Goal: Information Seeking & Learning: Learn about a topic

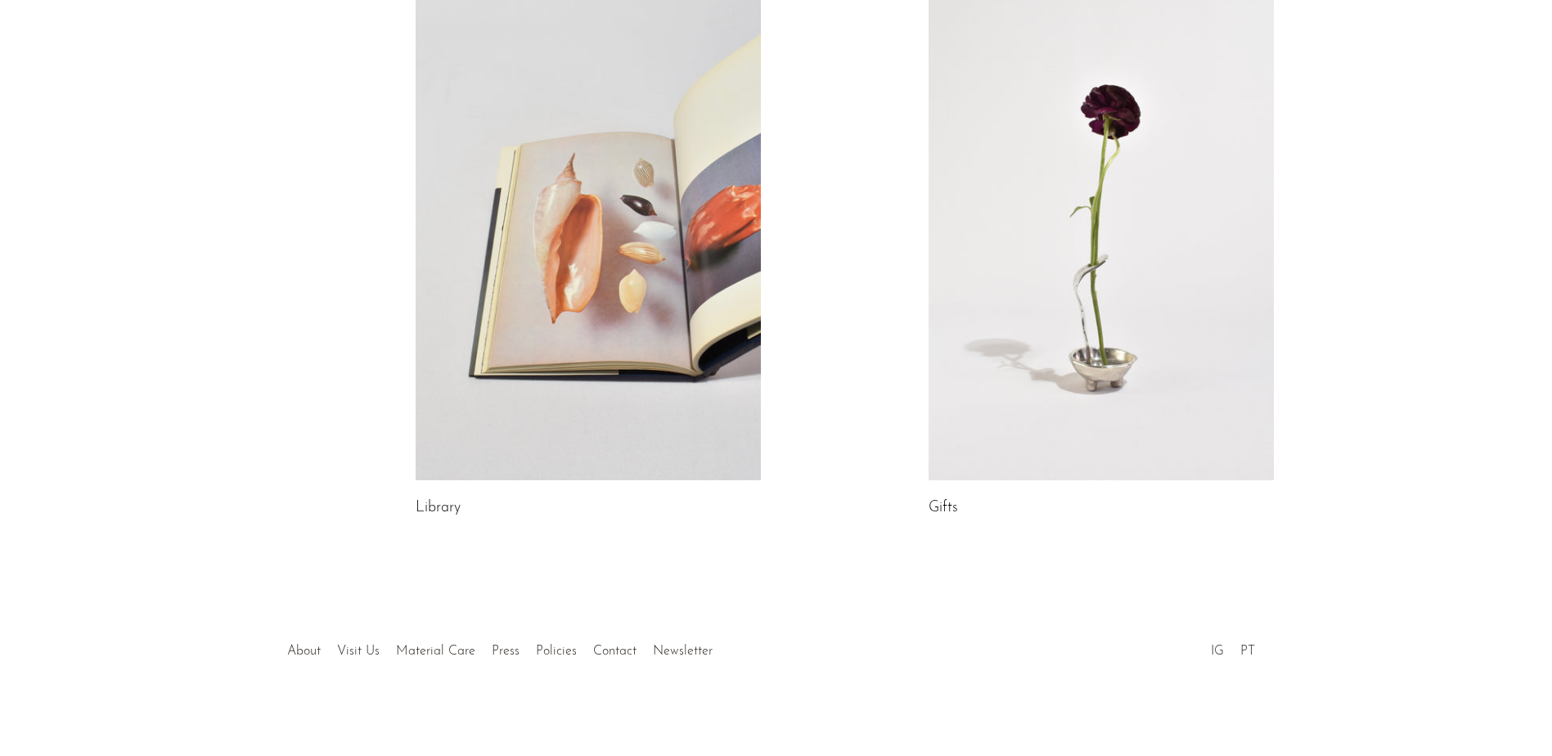
scroll to position [835, 0]
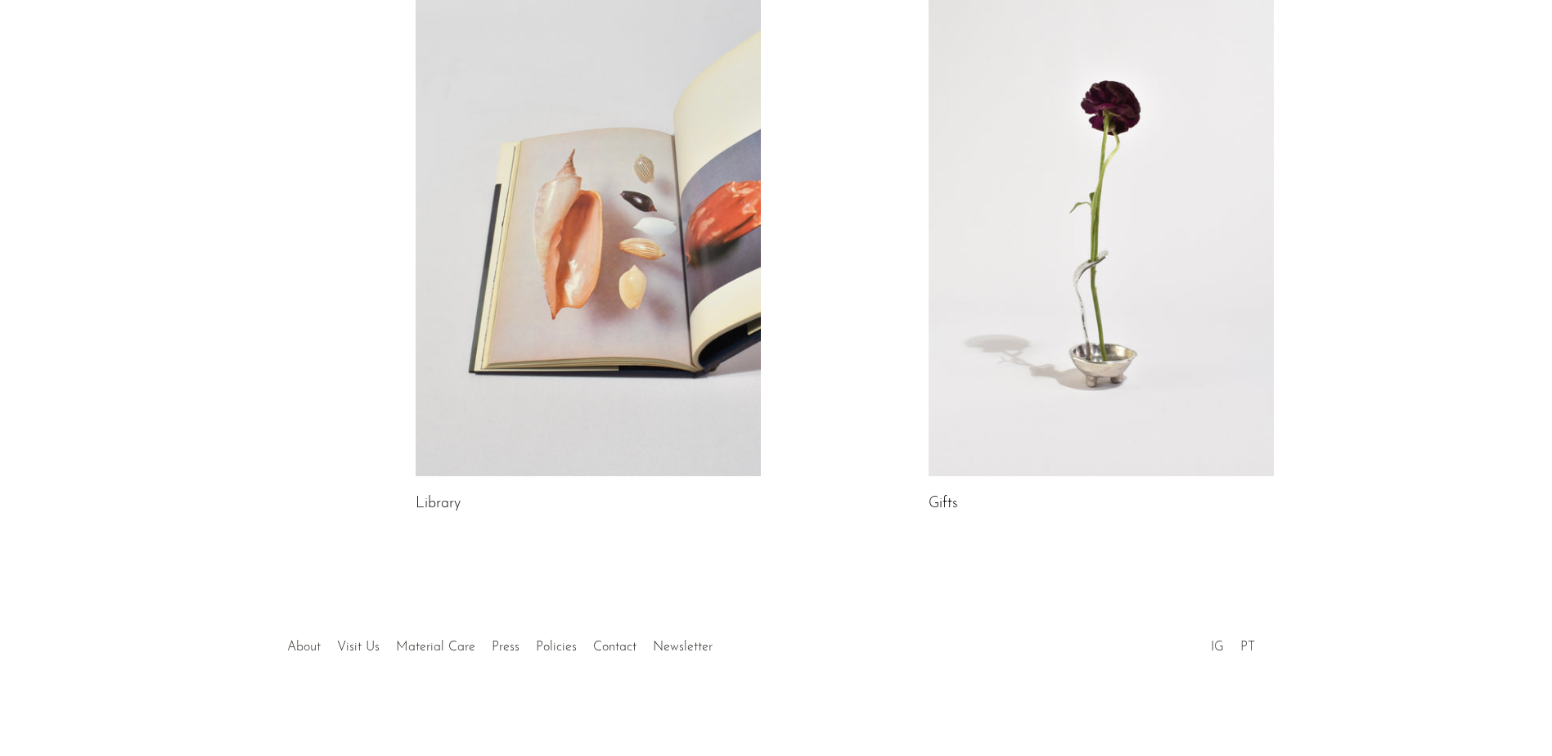
click at [304, 644] on link "About" at bounding box center [304, 646] width 34 height 13
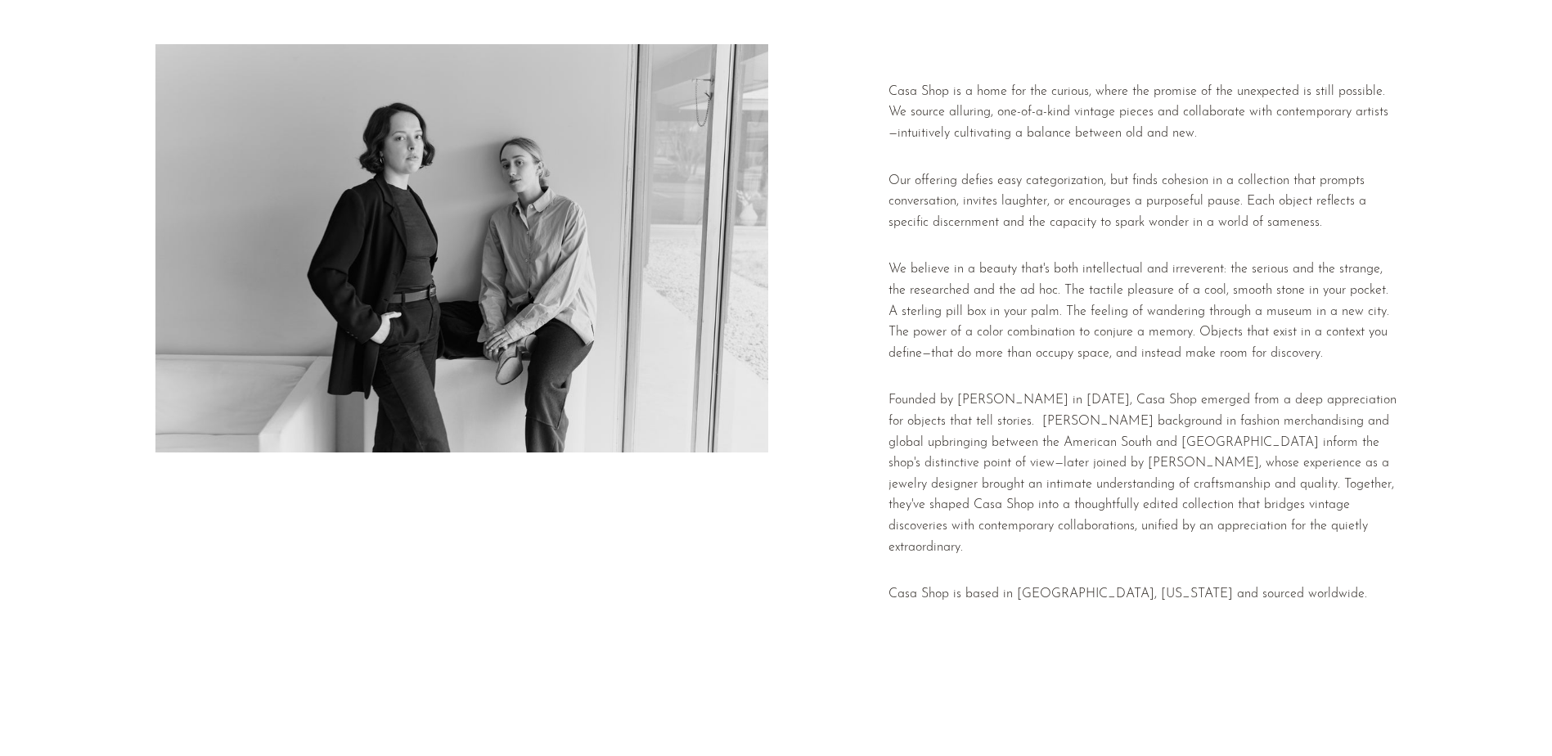
scroll to position [204, 0]
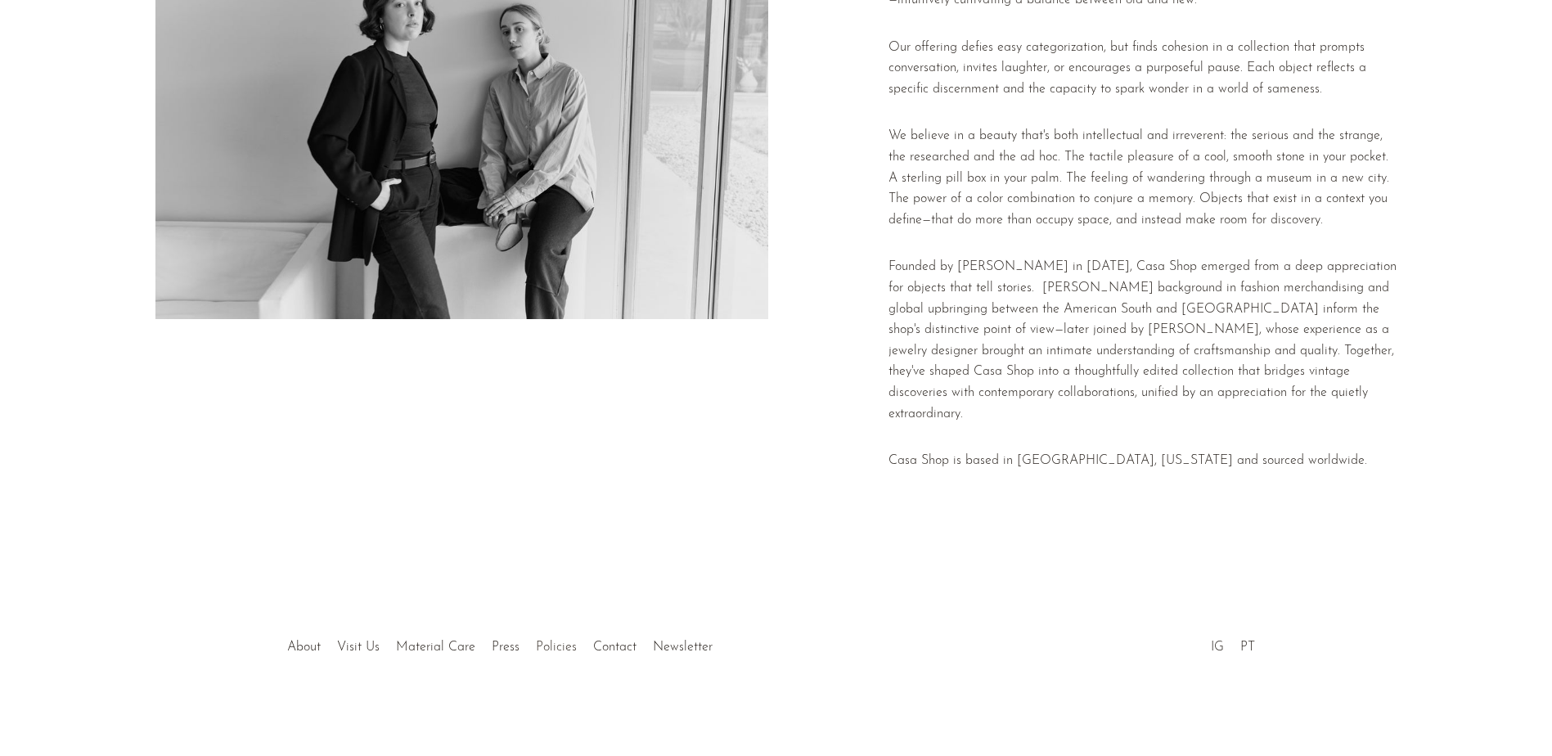
click at [544, 650] on link "Policies" at bounding box center [556, 646] width 41 height 13
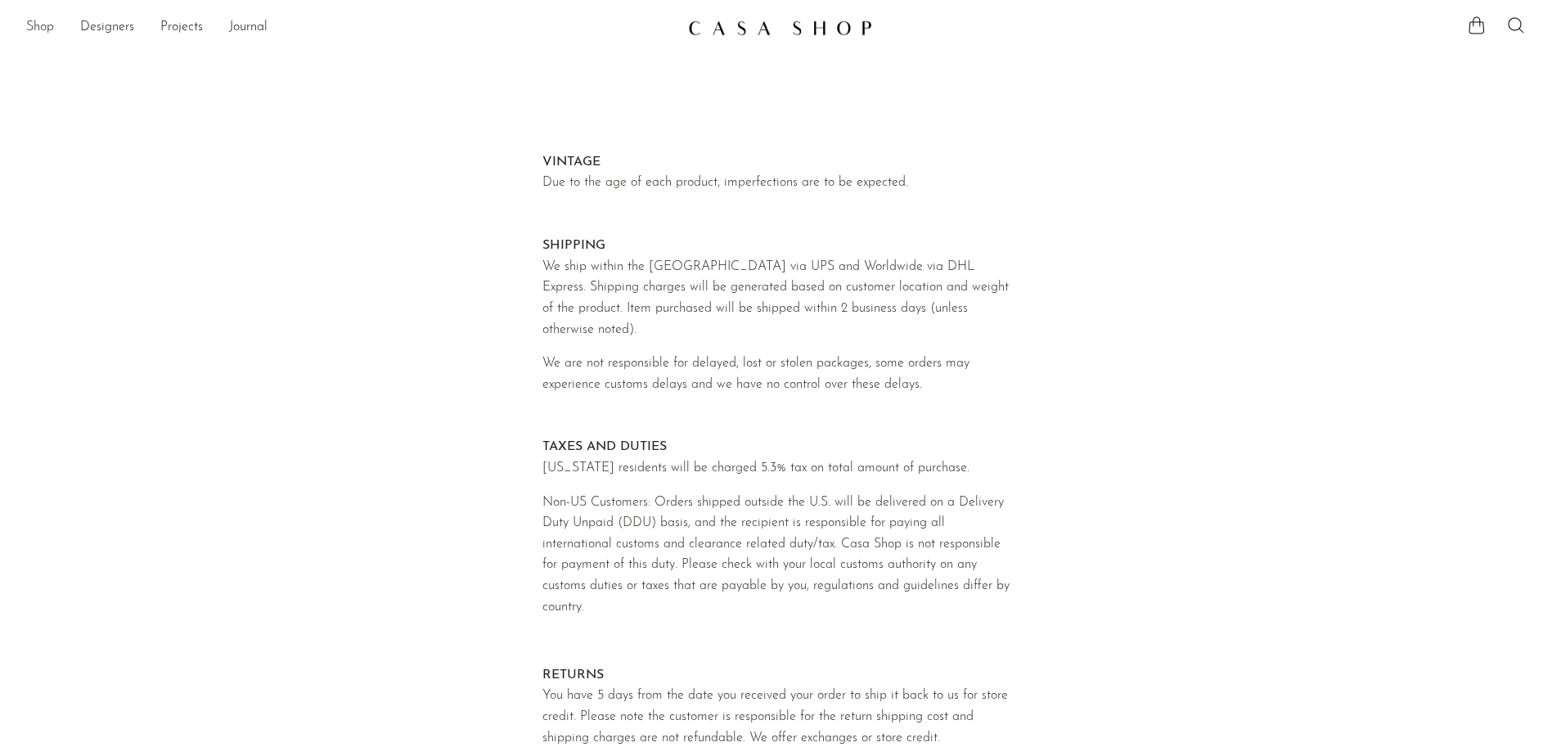
click at [52, 28] on link "Shop" at bounding box center [40, 27] width 28 height 21
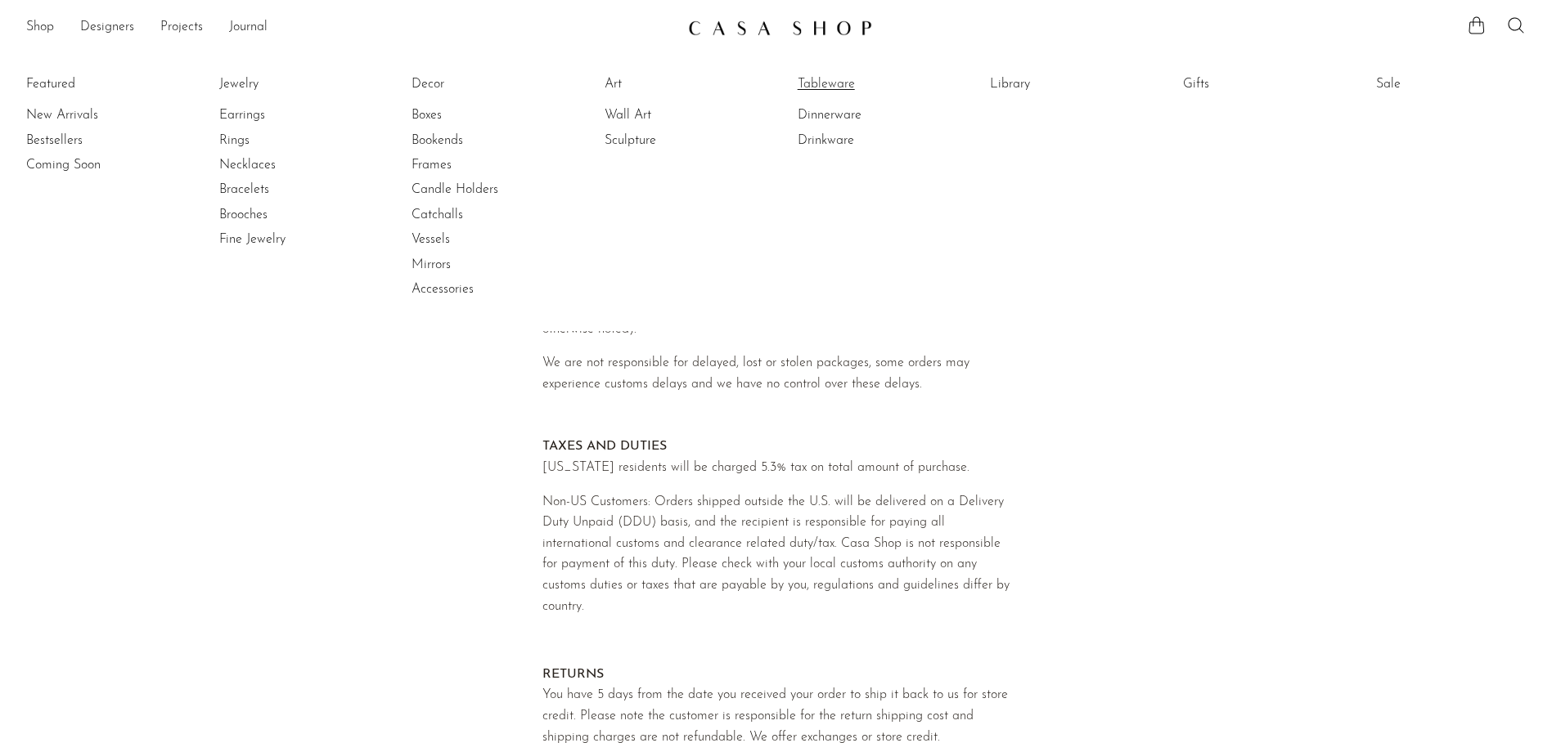
click at [807, 84] on link "Tableware" at bounding box center [858, 84] width 123 height 18
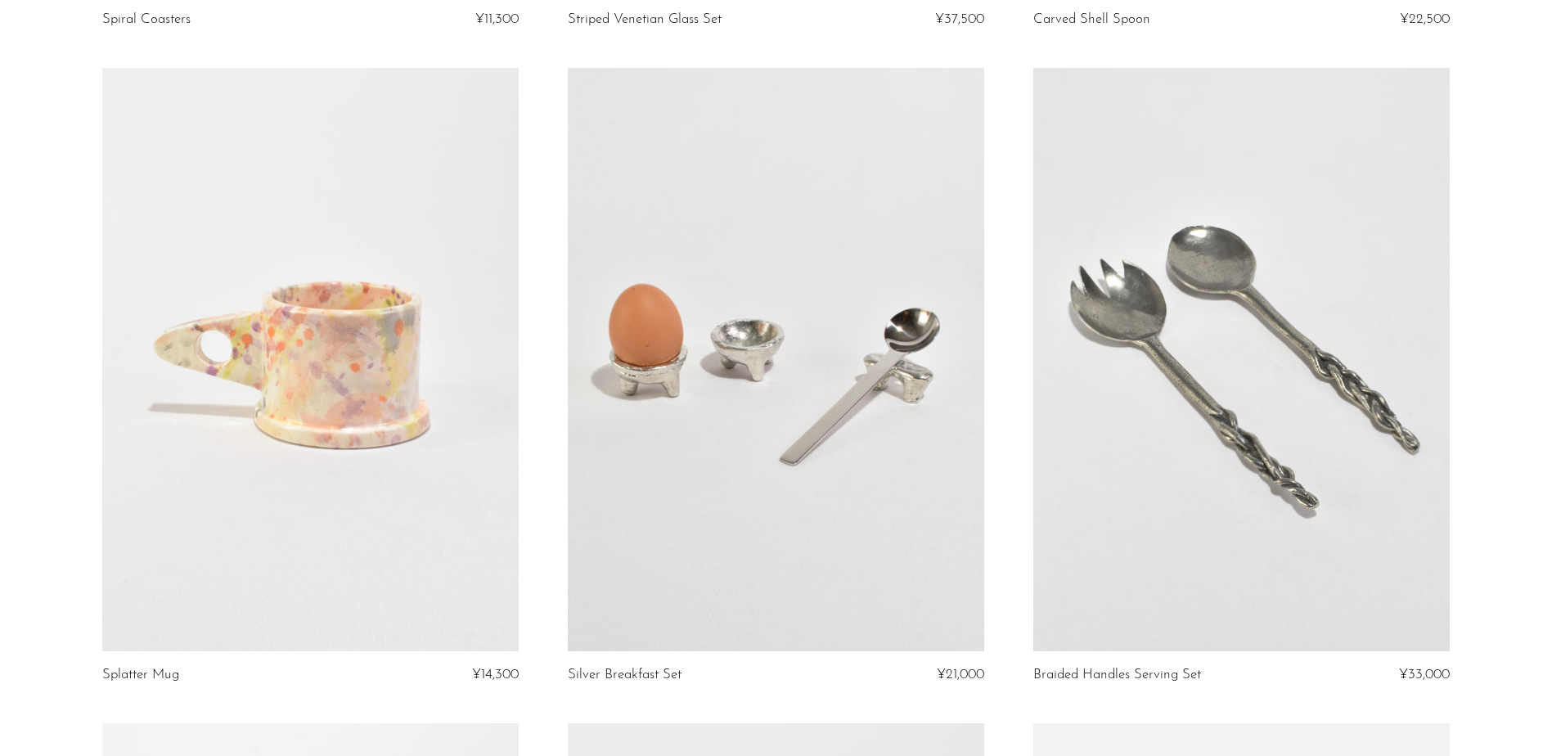
scroll to position [2208, 0]
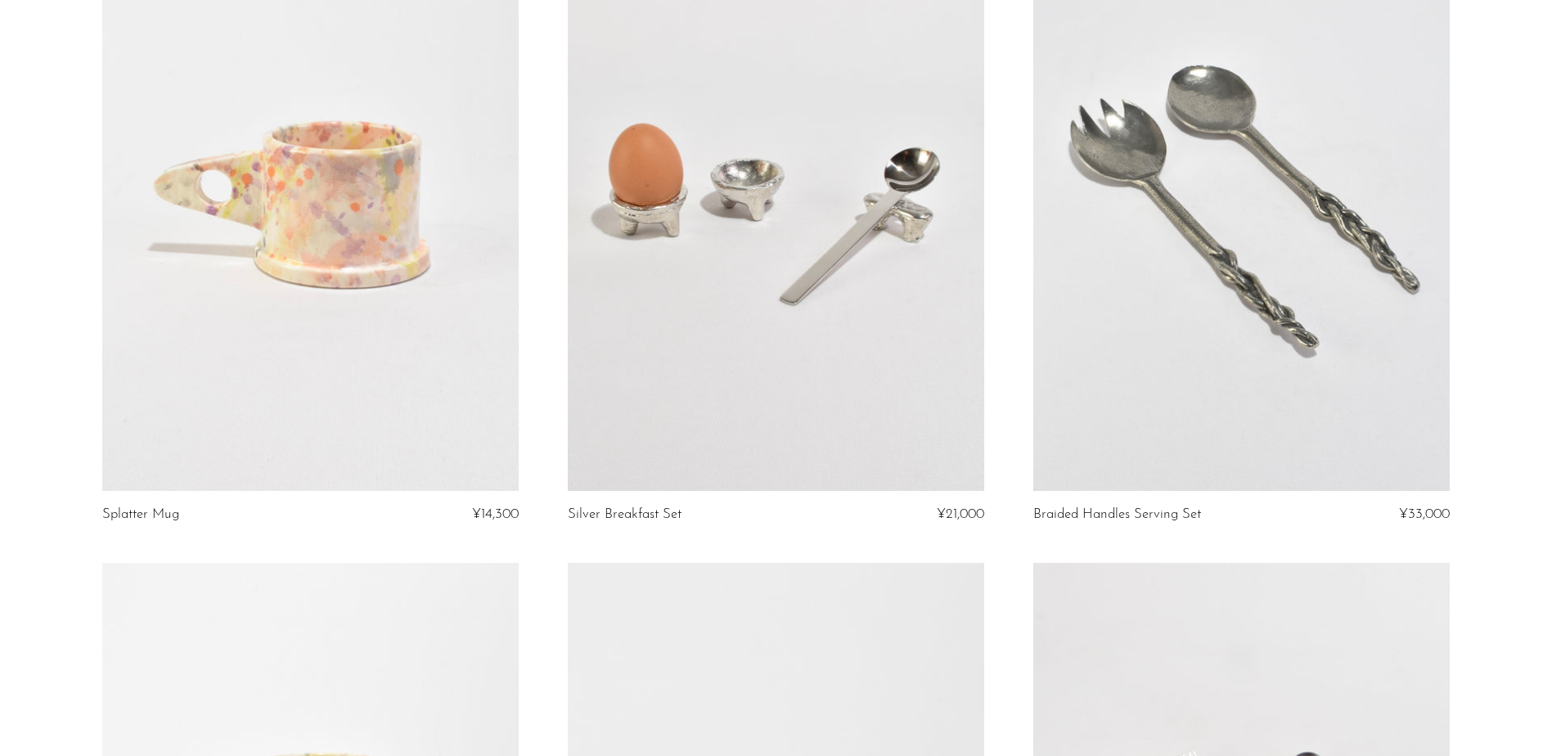
click at [237, 269] on link at bounding box center [310, 199] width 416 height 583
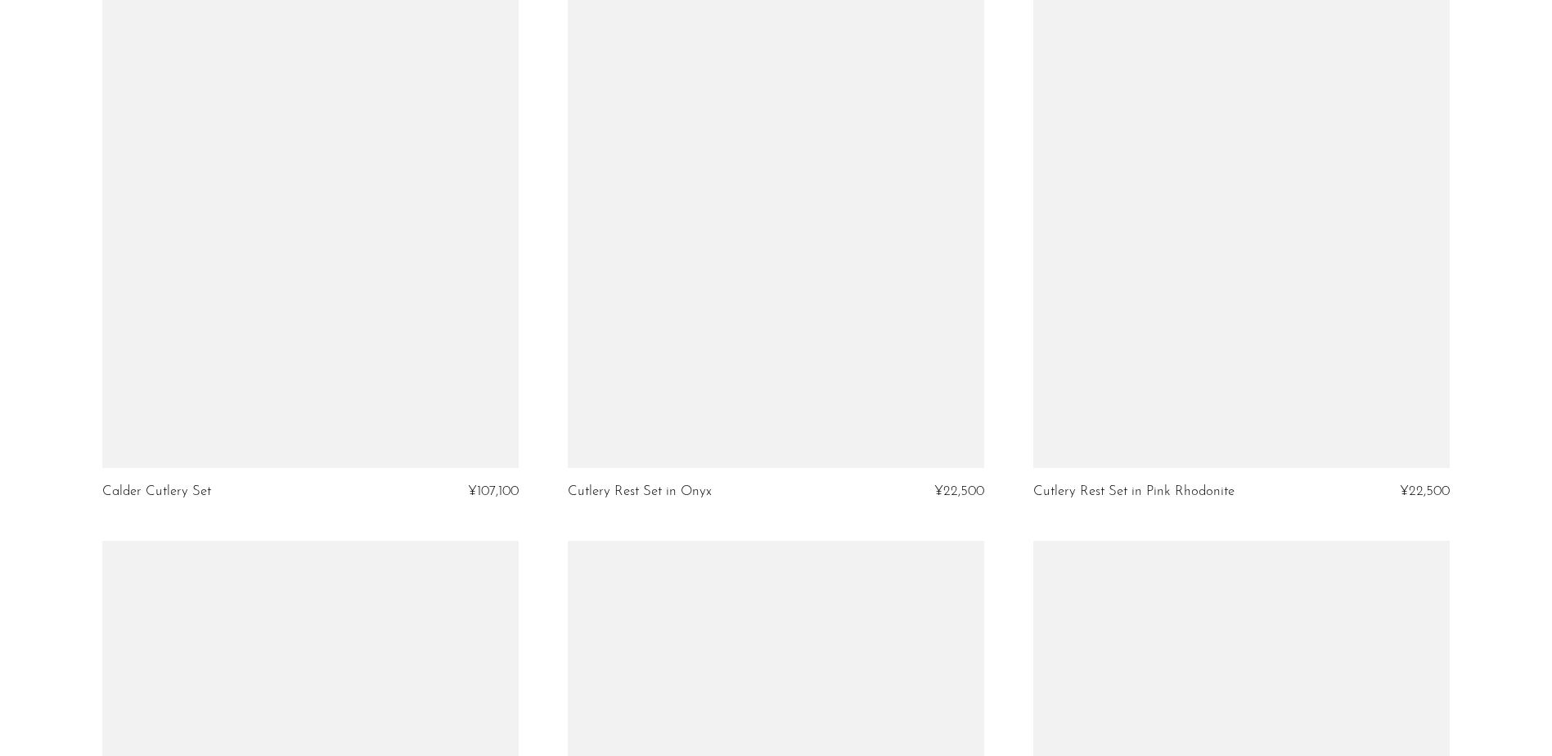
scroll to position [4171, 0]
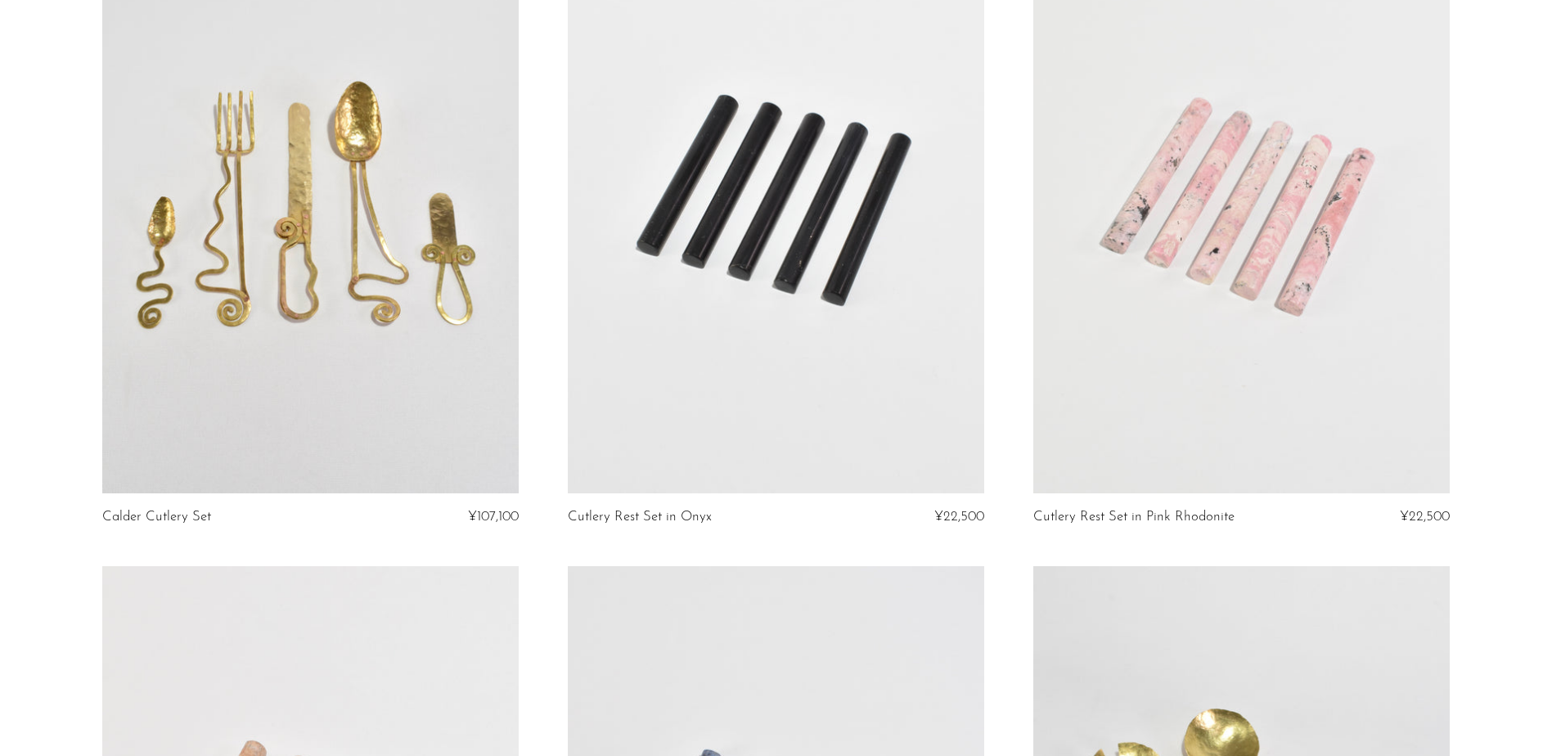
click at [1290, 373] on link at bounding box center [1241, 201] width 416 height 583
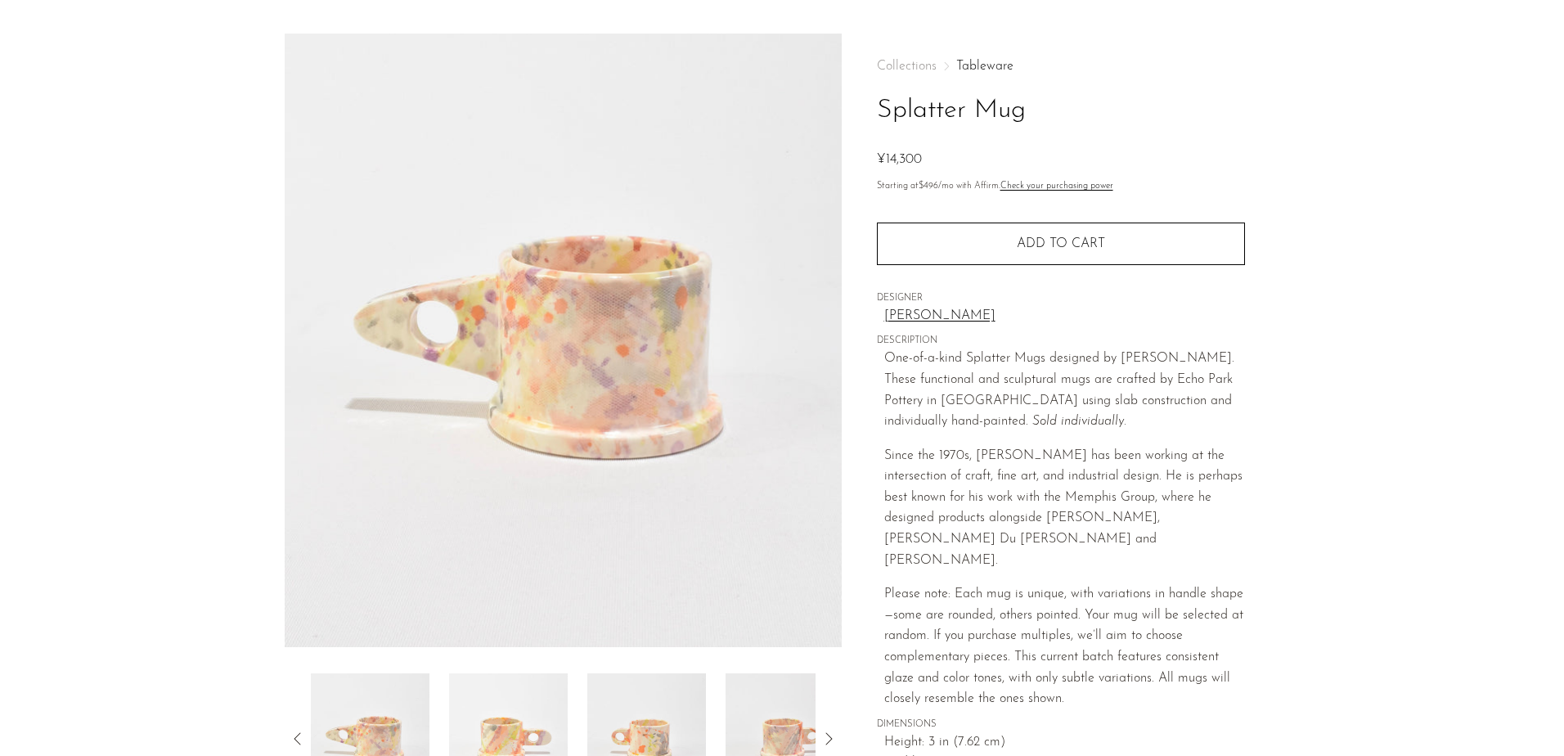
scroll to position [82, 0]
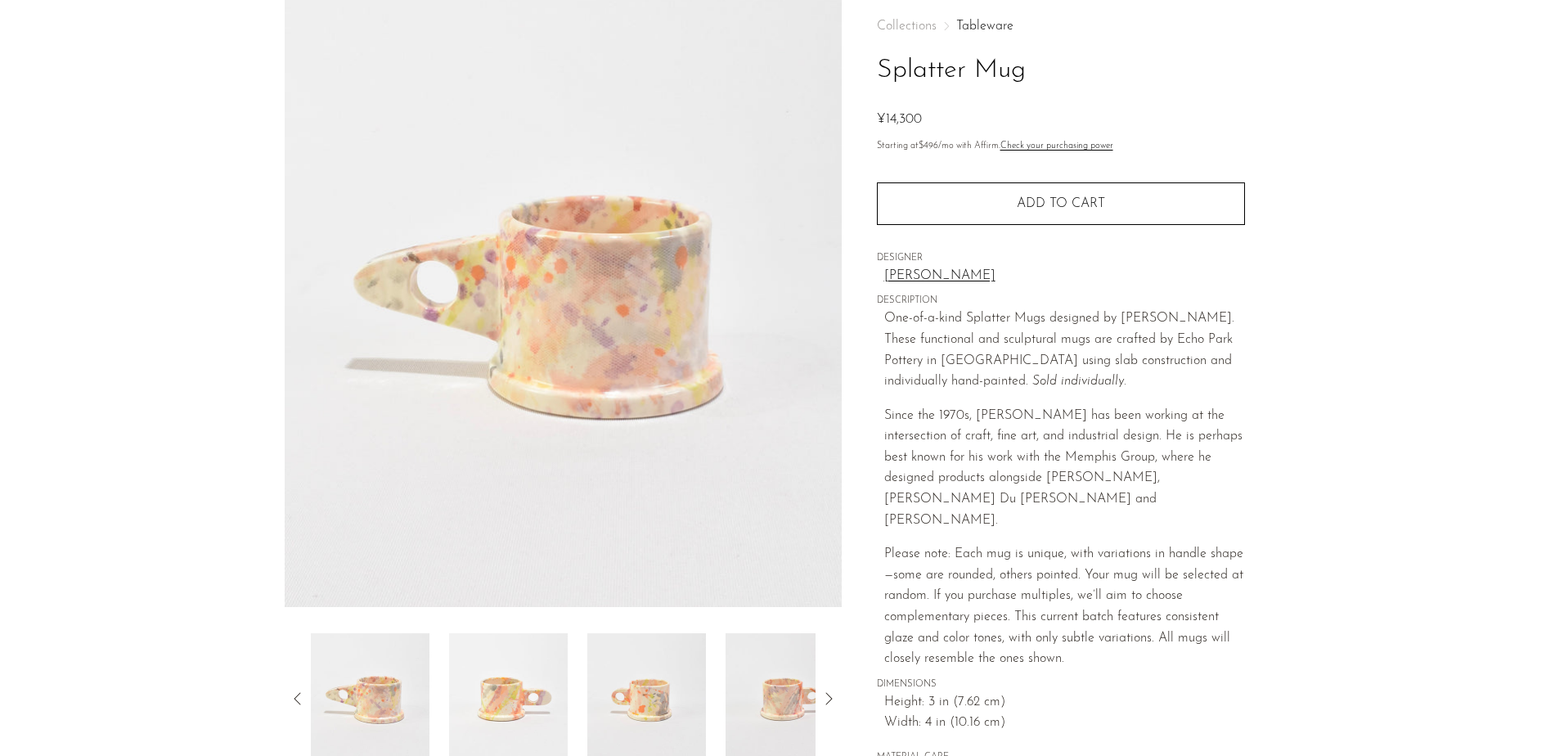
click at [499, 694] on img at bounding box center [508, 698] width 119 height 131
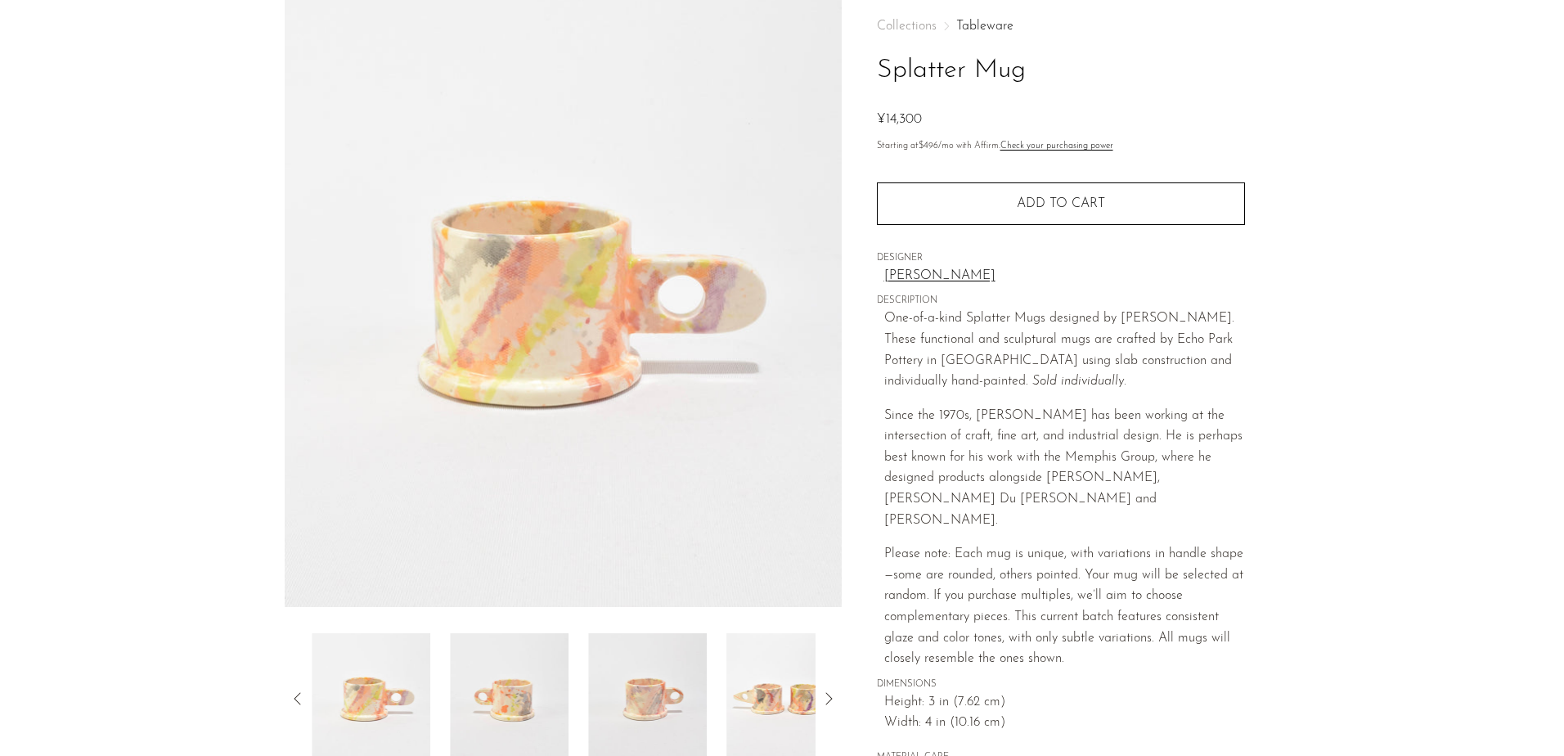
click at [539, 689] on img at bounding box center [509, 698] width 119 height 131
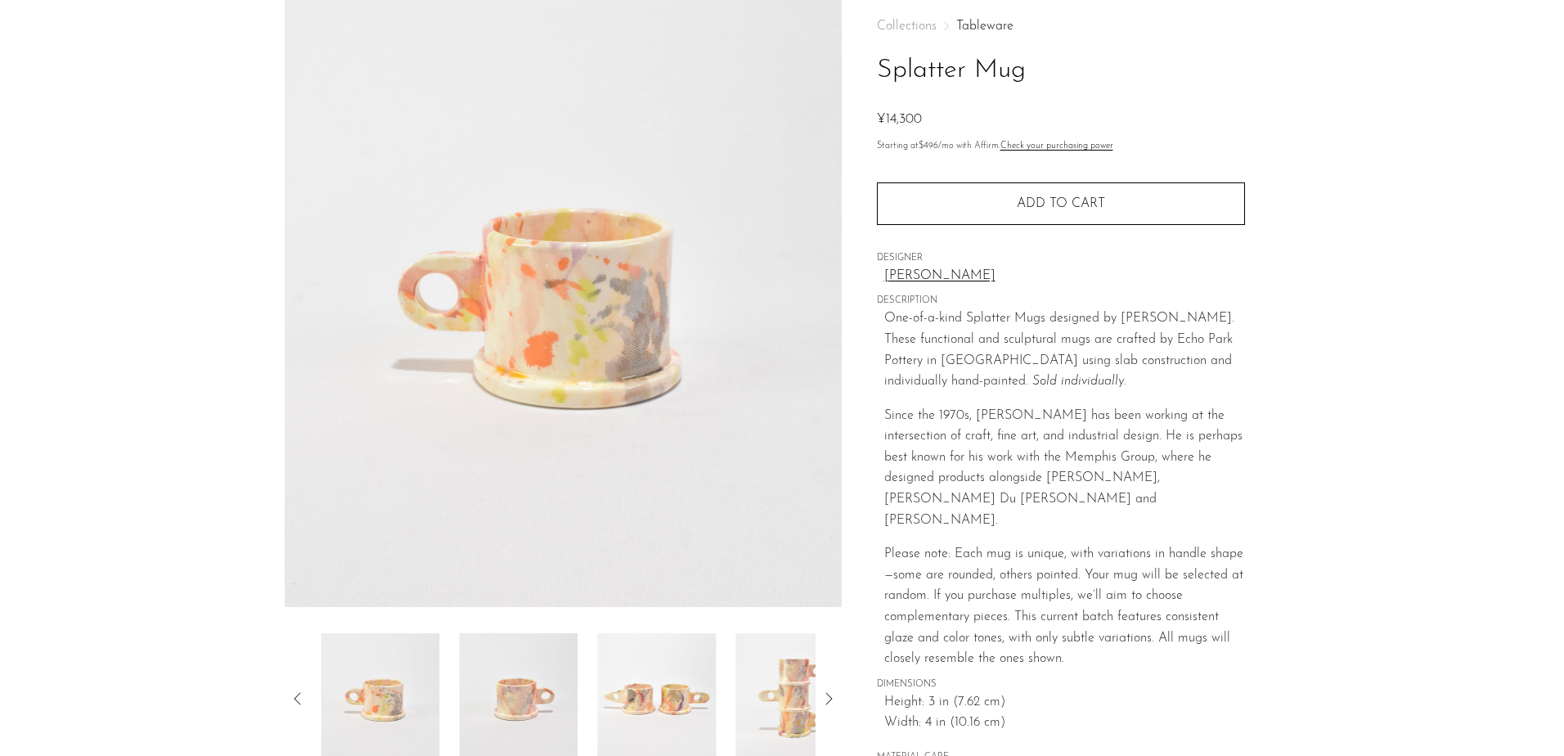
click at [592, 683] on div at bounding box center [563, 698] width 505 height 131
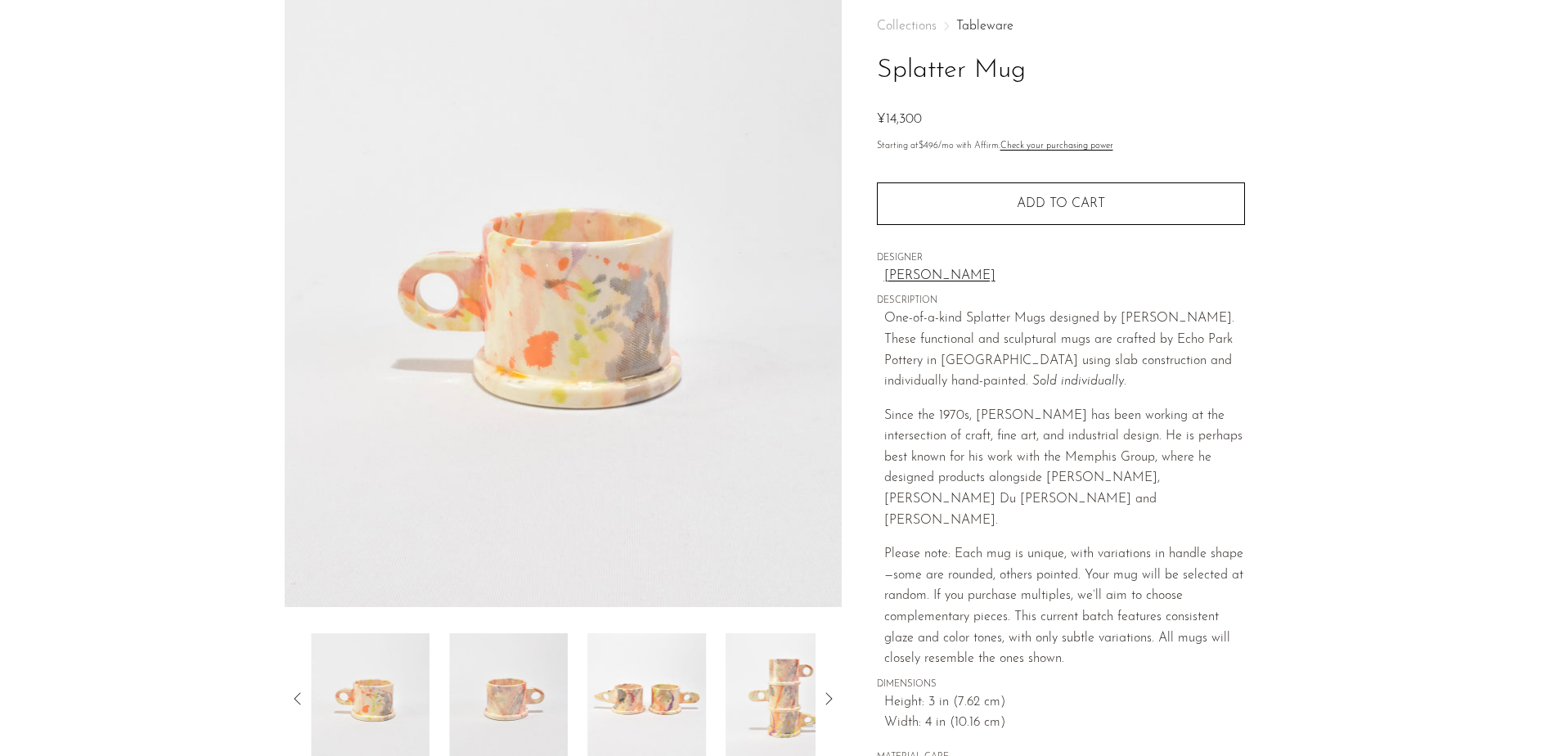
click at [641, 677] on img at bounding box center [646, 698] width 119 height 131
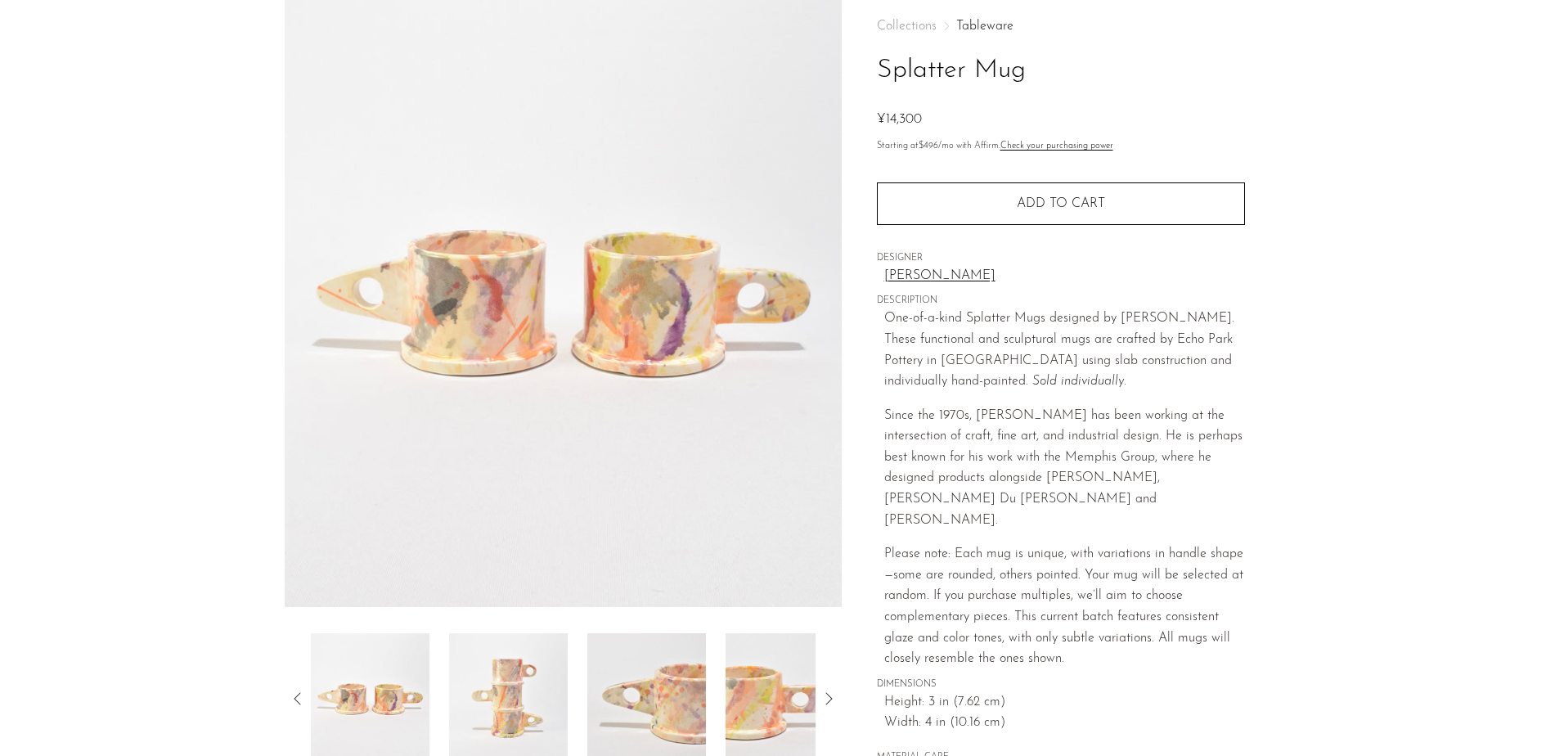
click at [703, 685] on img at bounding box center [646, 698] width 119 height 131
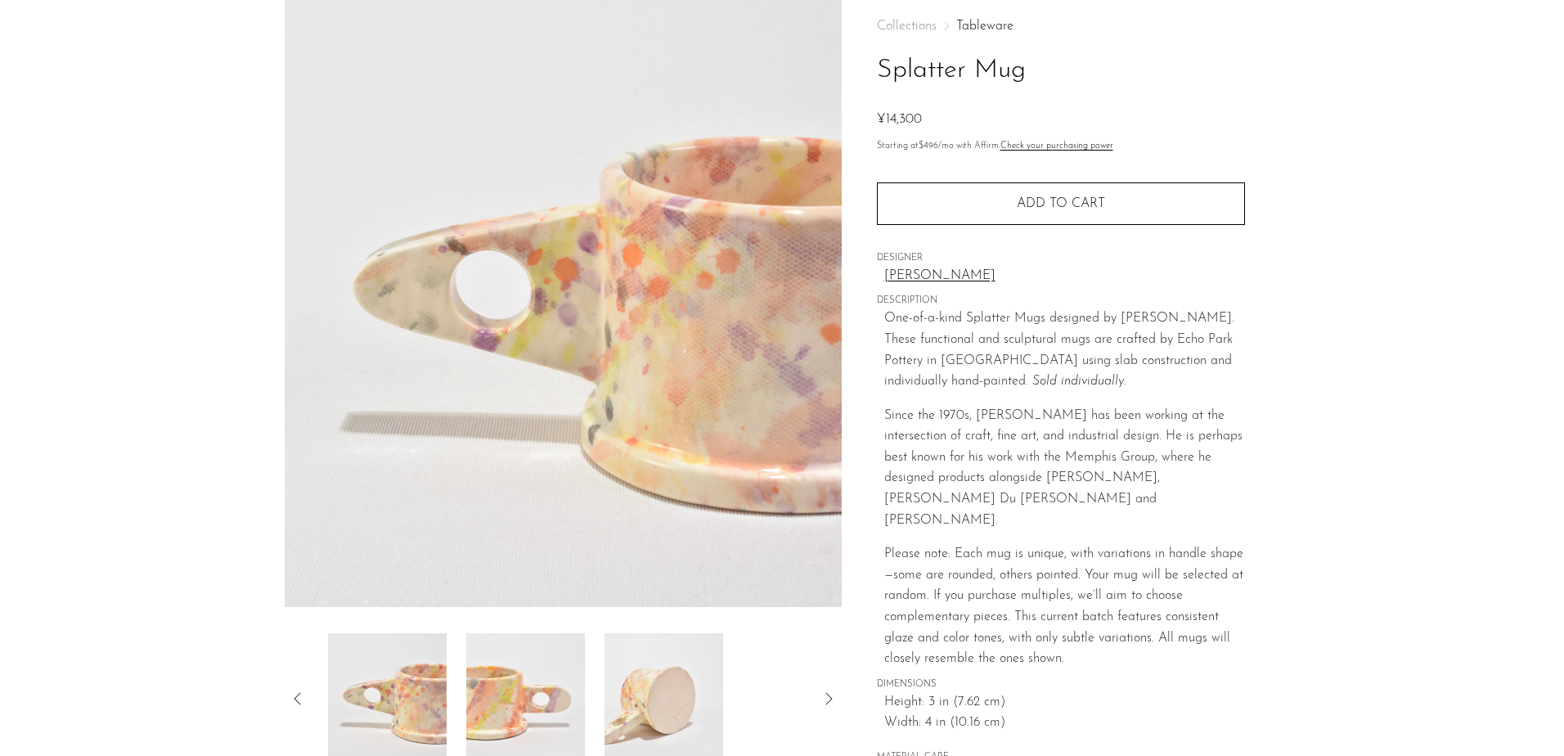
click at [710, 685] on img at bounding box center [663, 698] width 119 height 131
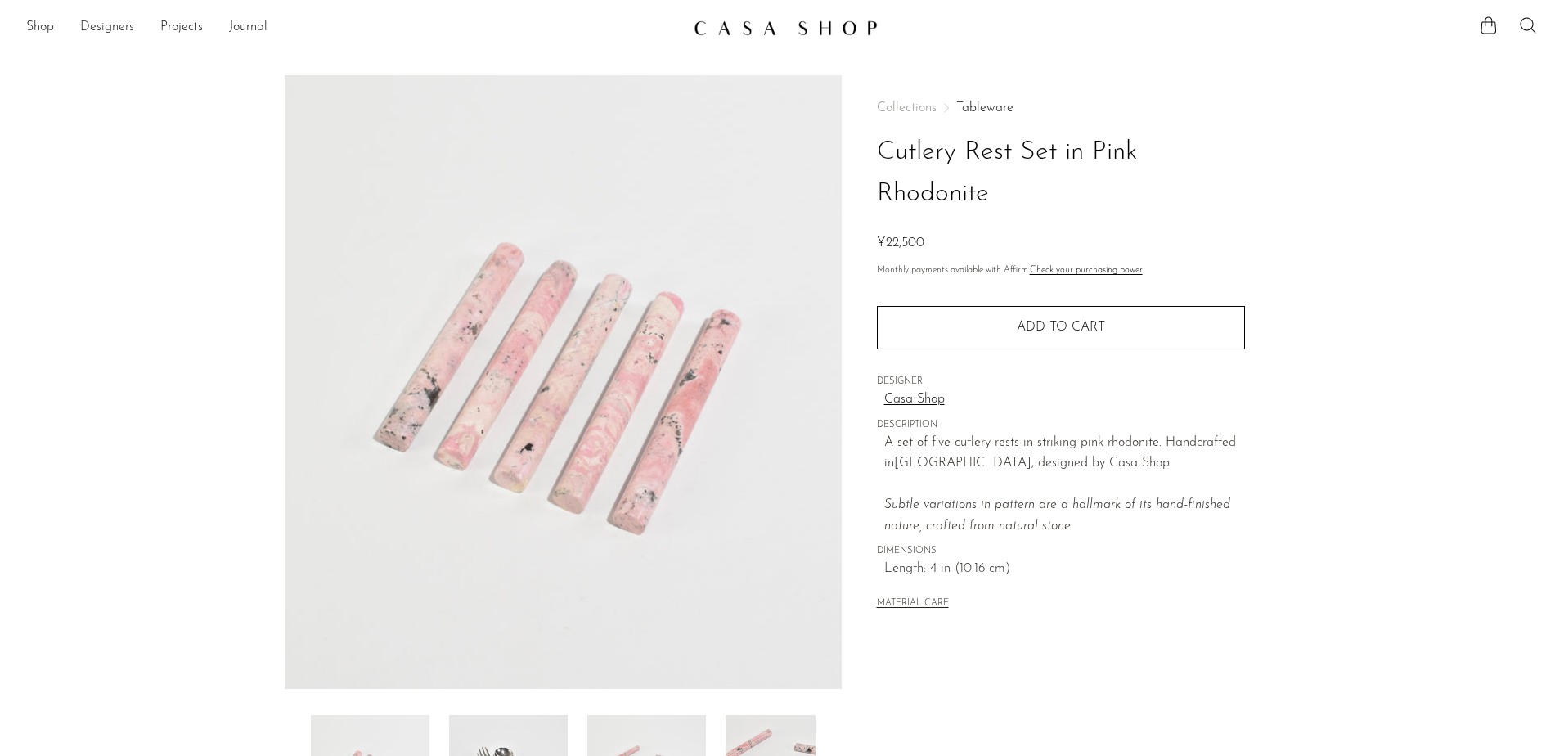
click at [91, 25] on link "Designers" at bounding box center [107, 27] width 54 height 21
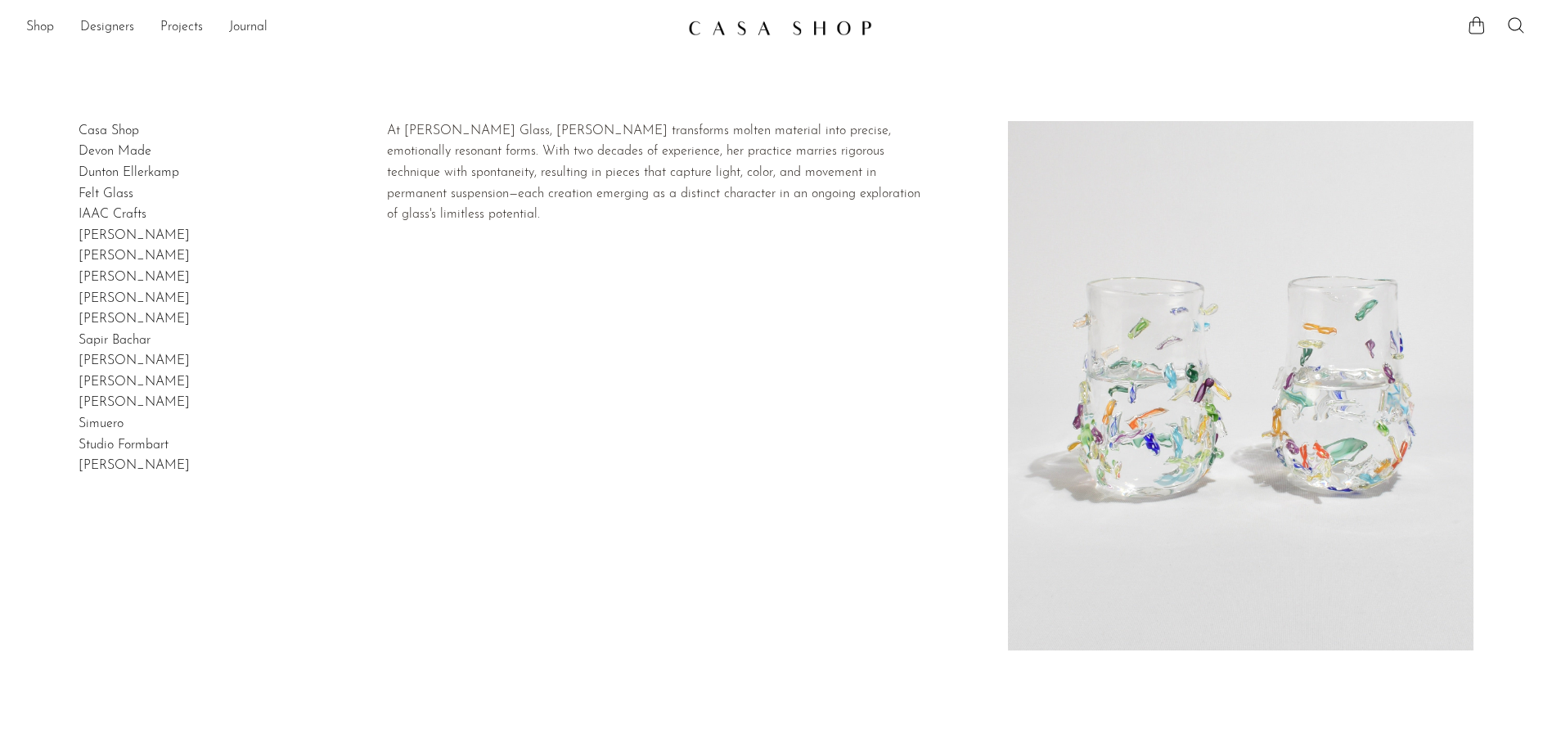
click at [91, 276] on link "[PERSON_NAME]" at bounding box center [134, 277] width 111 height 13
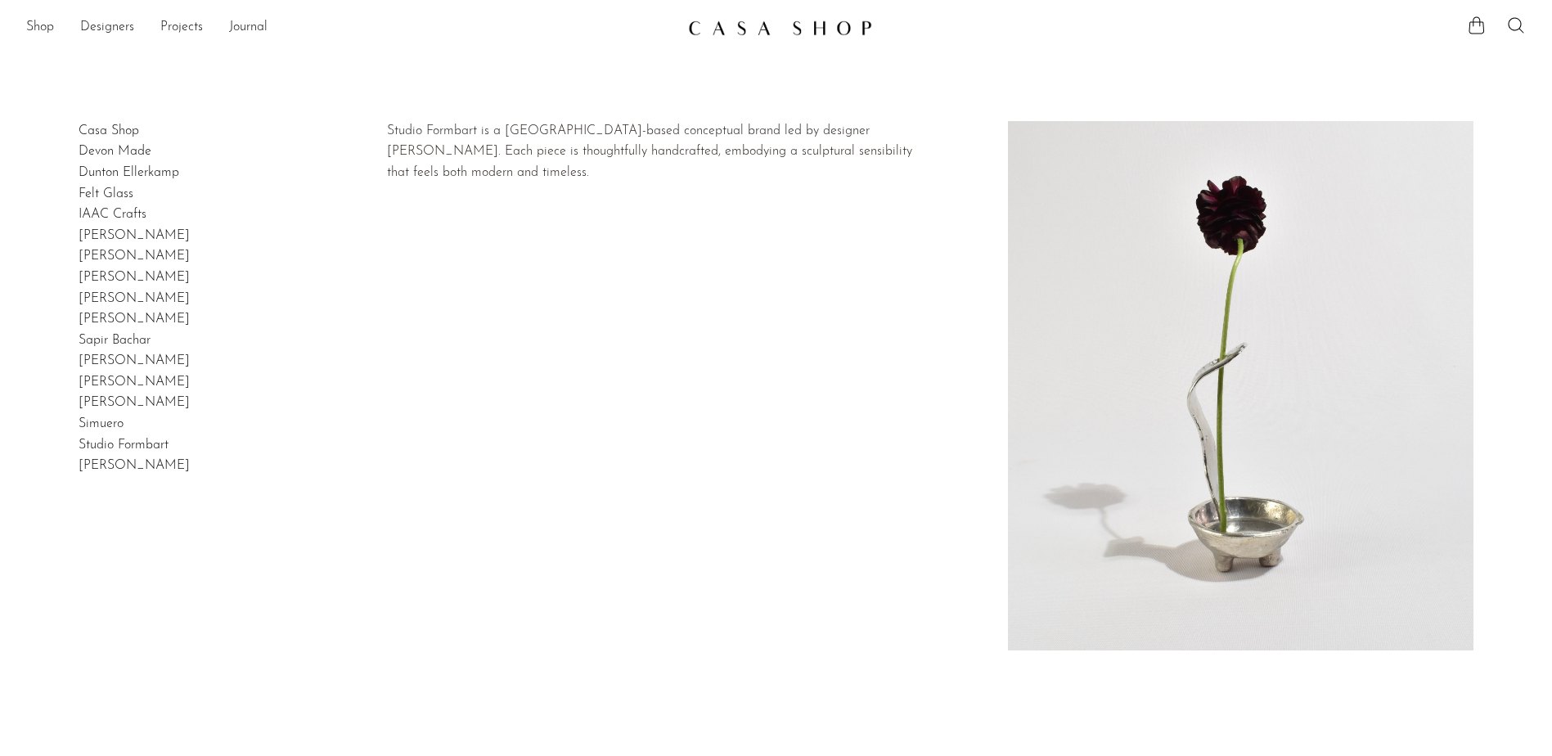
click at [102, 450] on link "Studio Formbart" at bounding box center [124, 444] width 90 height 13
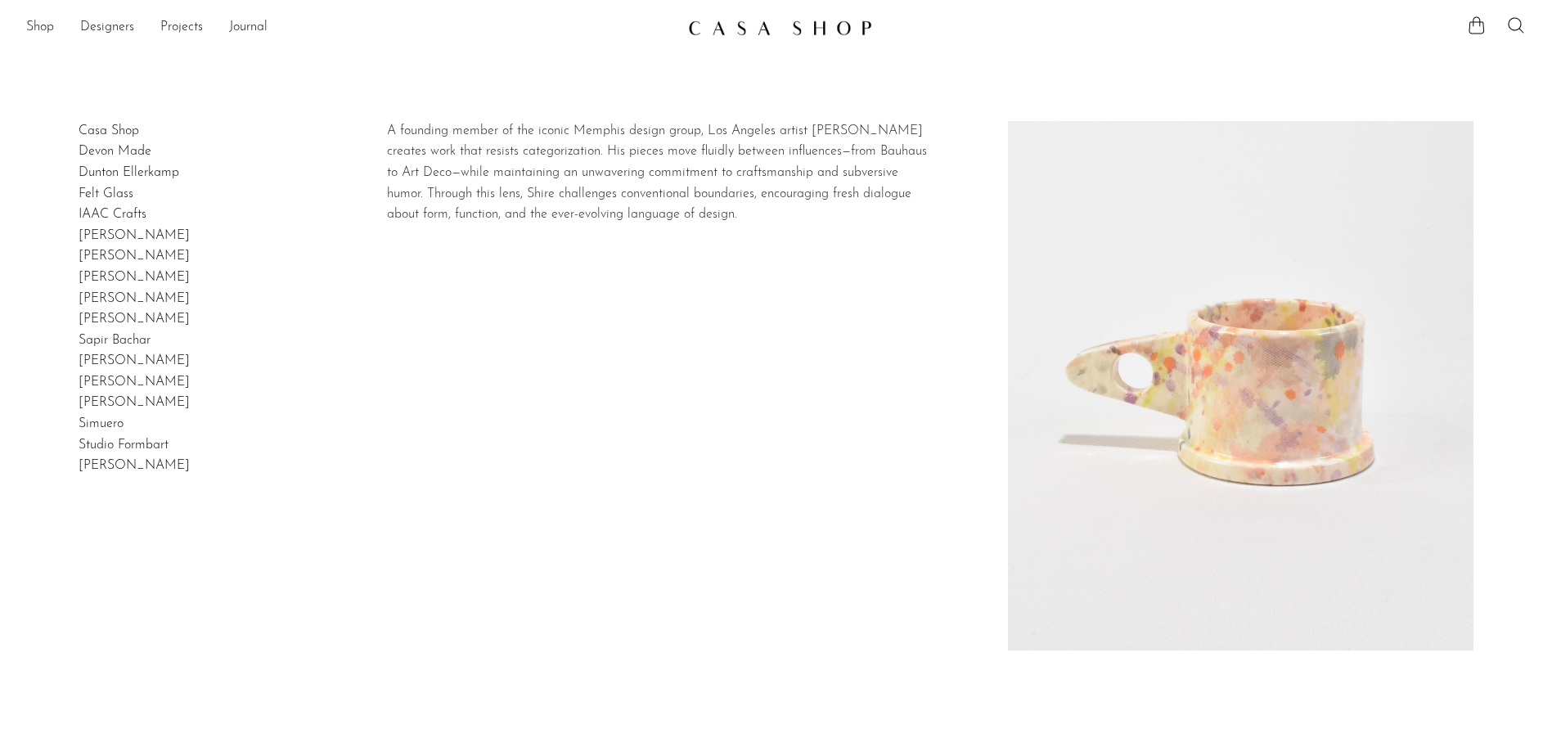
click at [115, 317] on link "Peter Shire" at bounding box center [134, 318] width 111 height 13
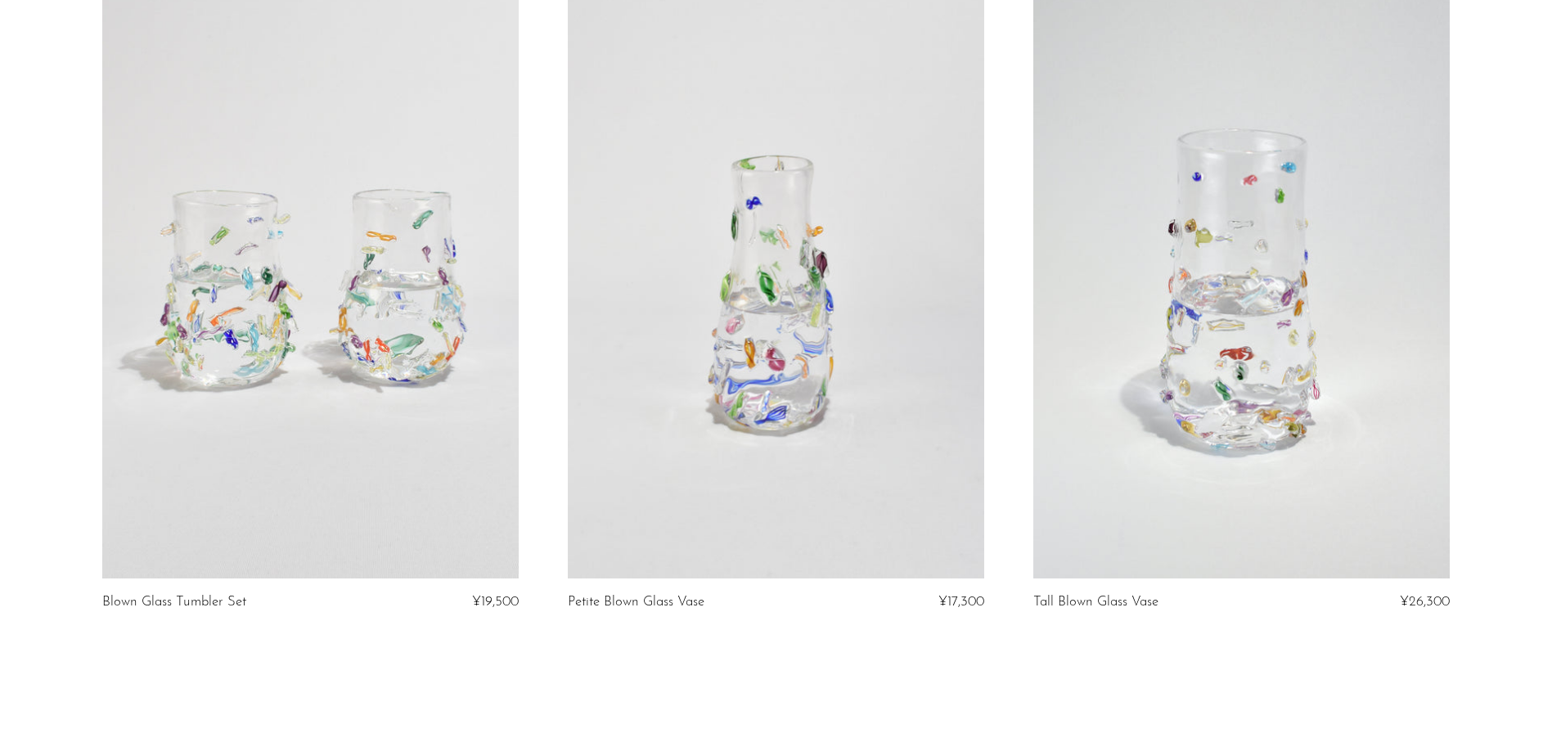
scroll to position [367, 0]
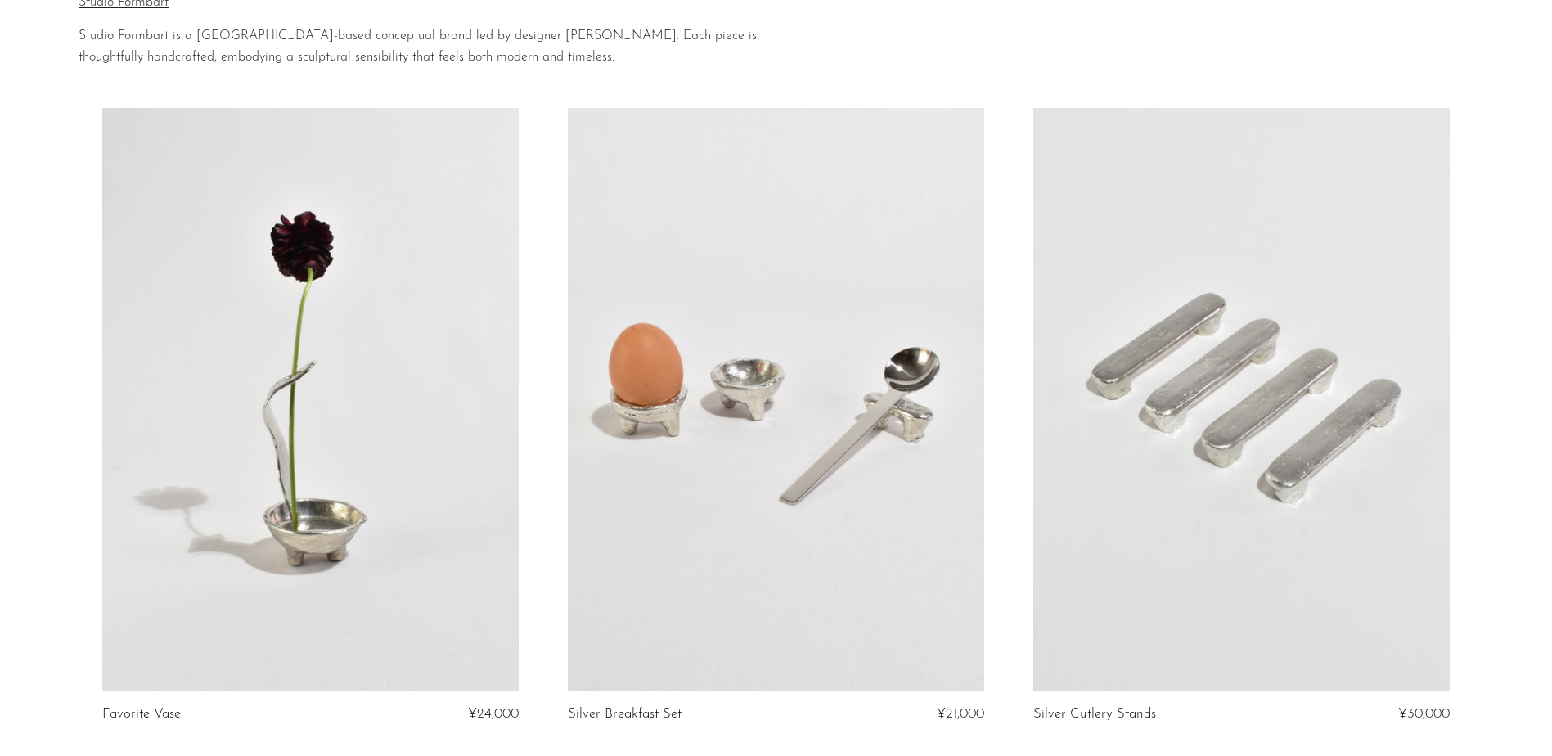
scroll to position [245, 0]
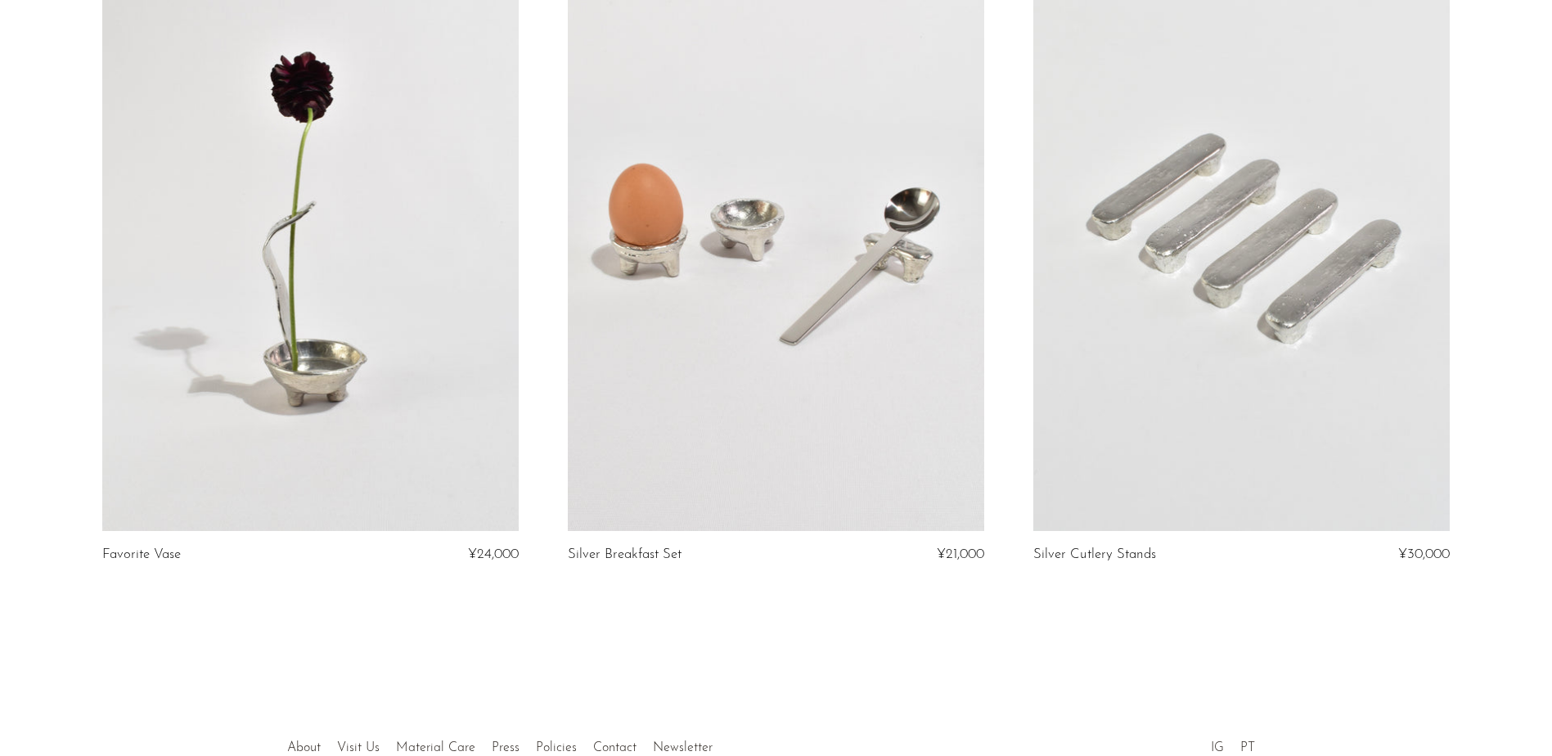
click at [369, 346] on link at bounding box center [310, 239] width 416 height 583
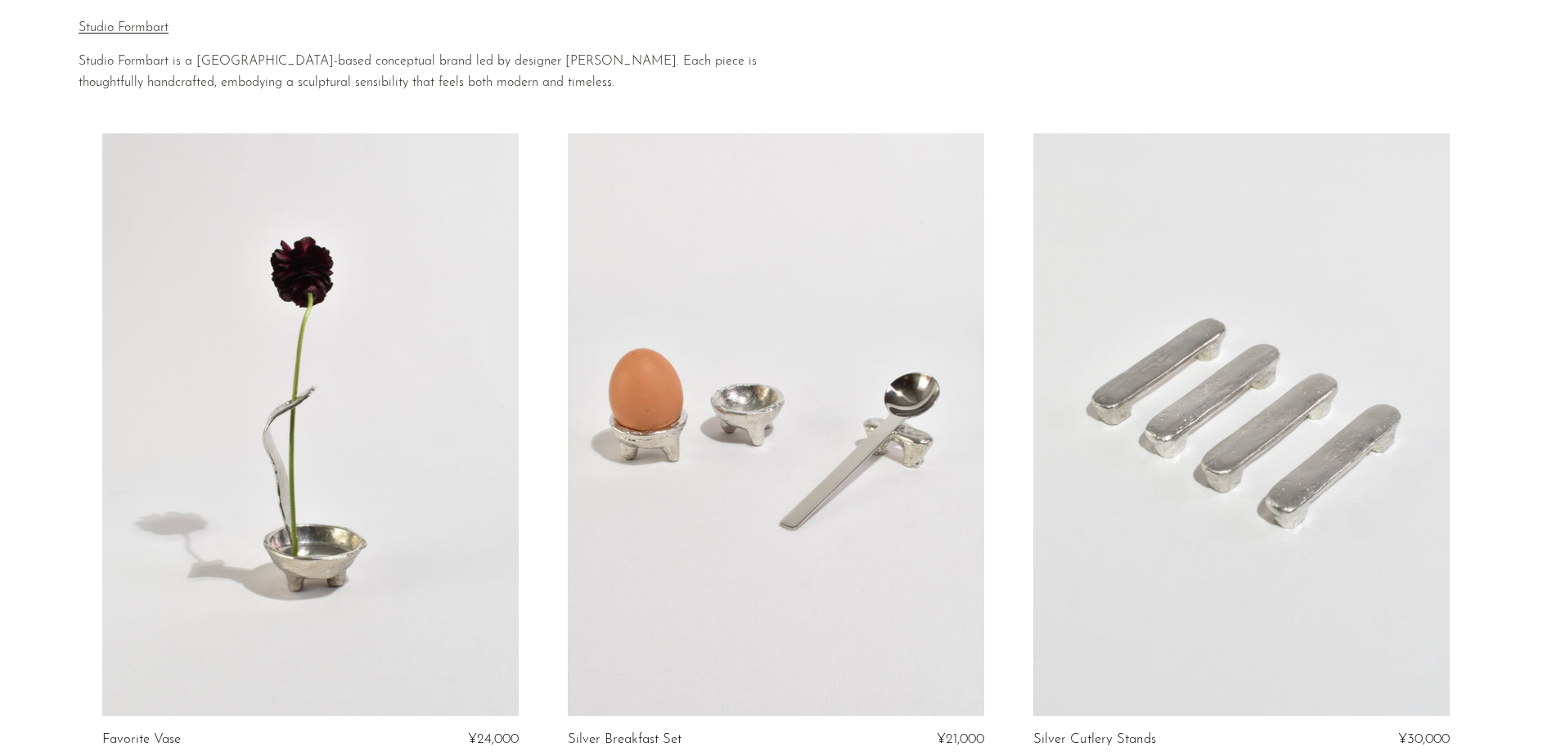
scroll to position [0, 0]
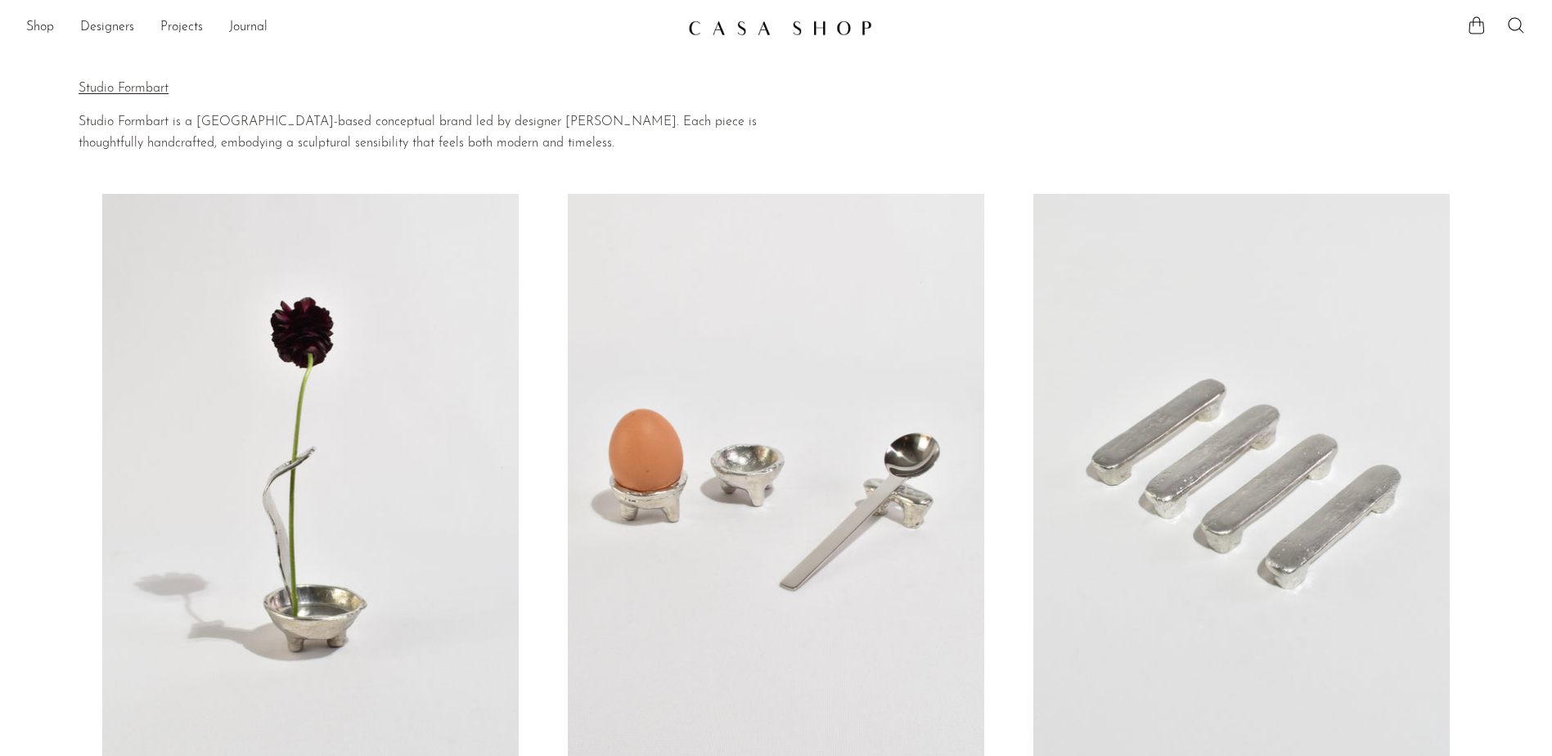
drag, startPoint x: 1104, startPoint y: 528, endPoint x: 1156, endPoint y: 528, distance: 51.5
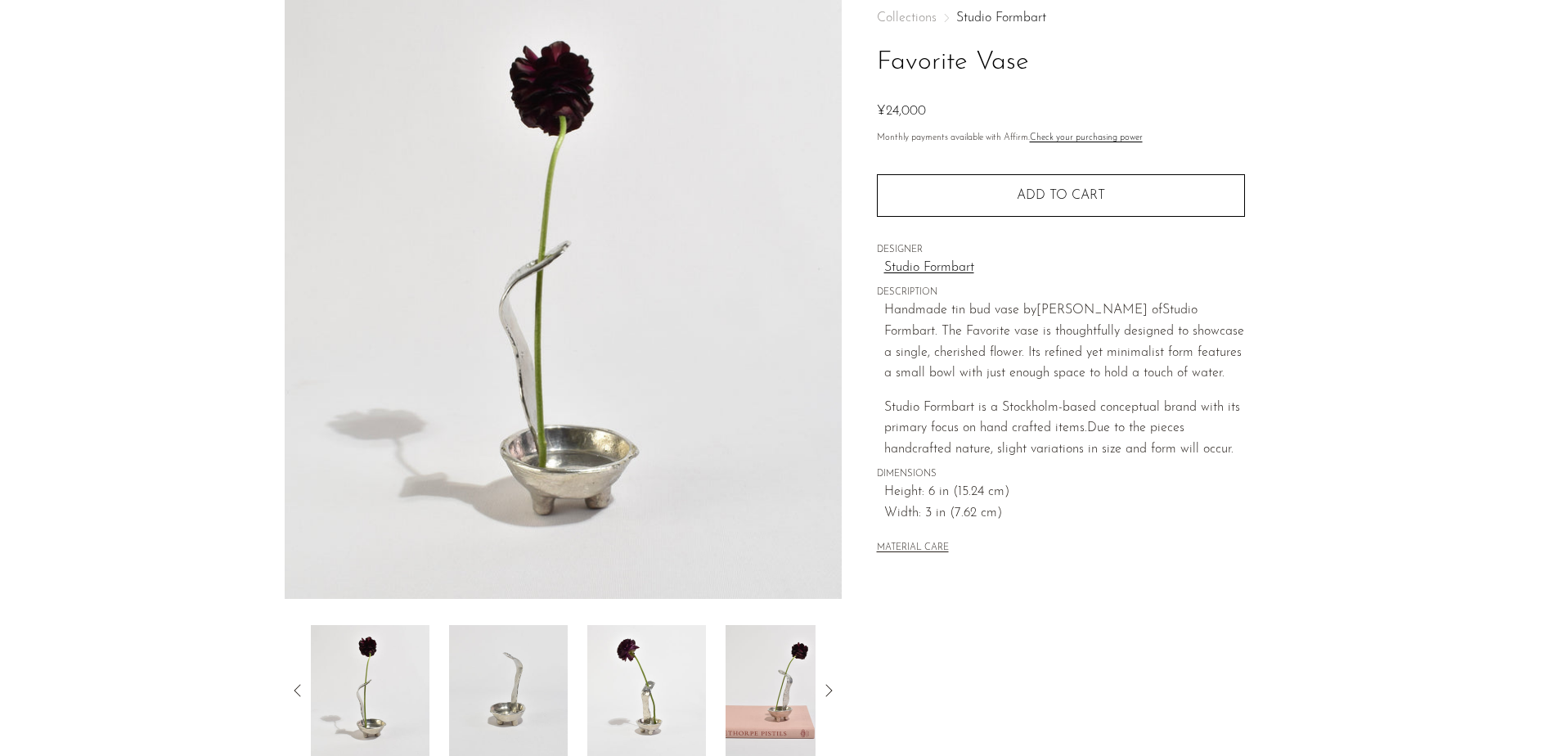
scroll to position [164, 0]
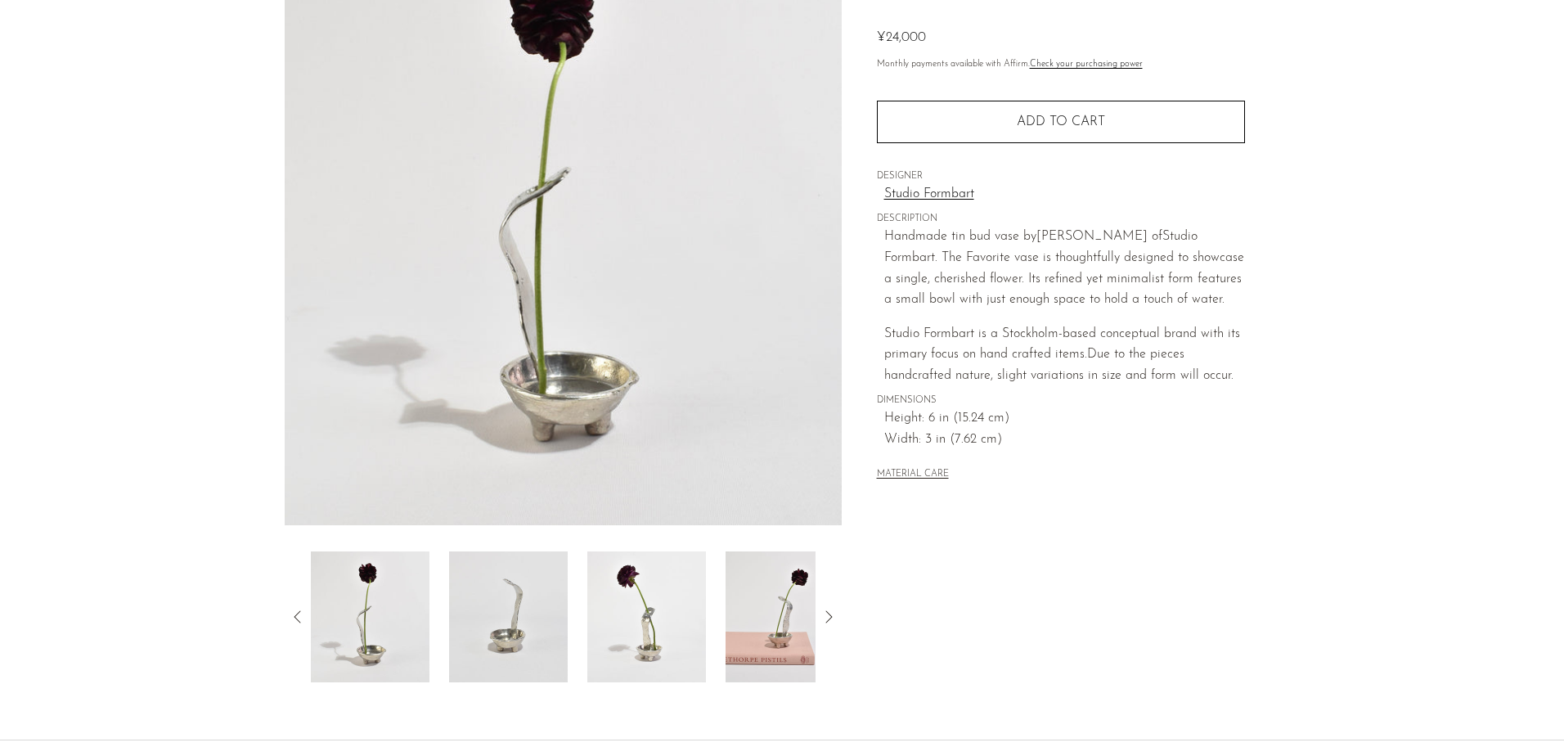
click at [761, 622] on img at bounding box center [784, 616] width 119 height 131
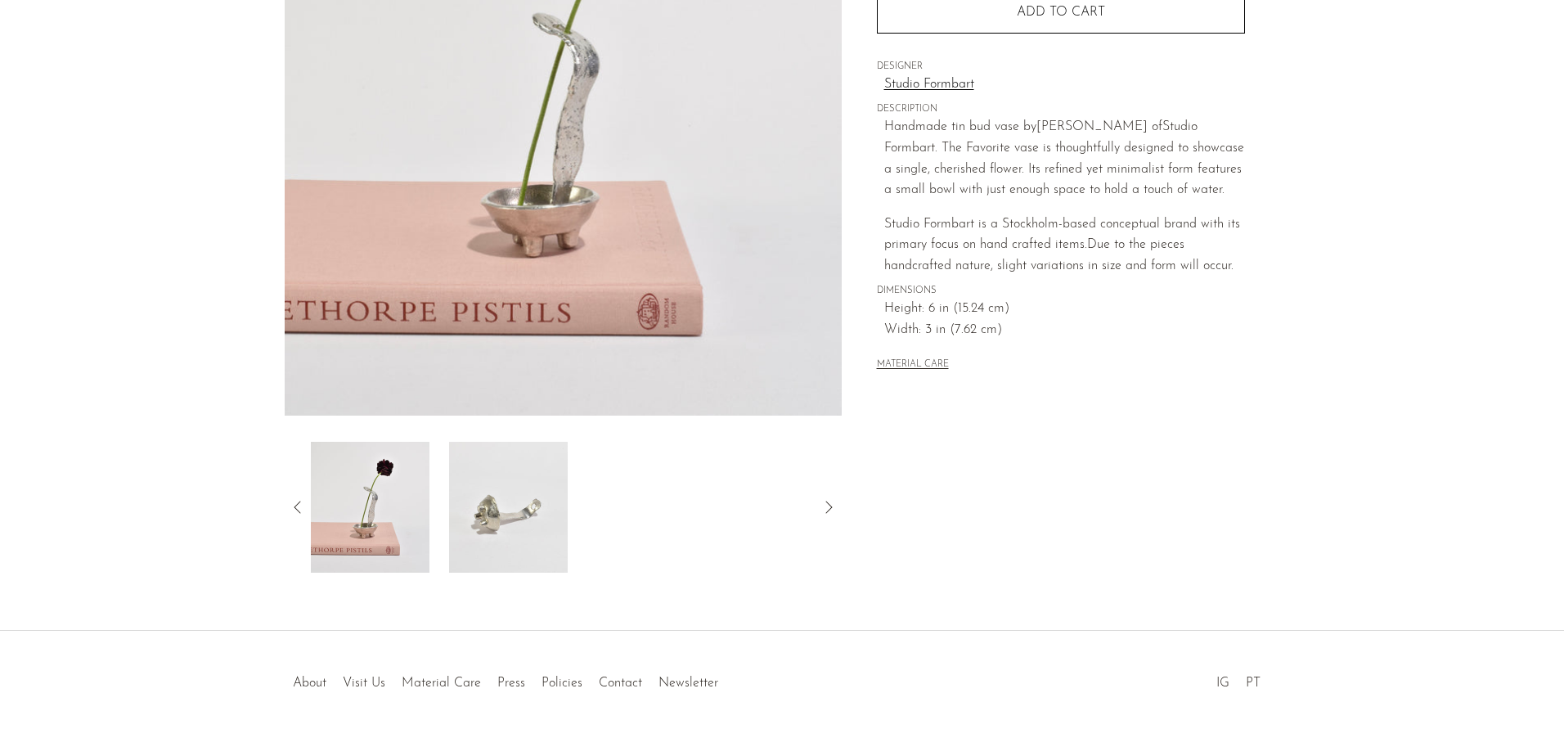
scroll to position [309, 0]
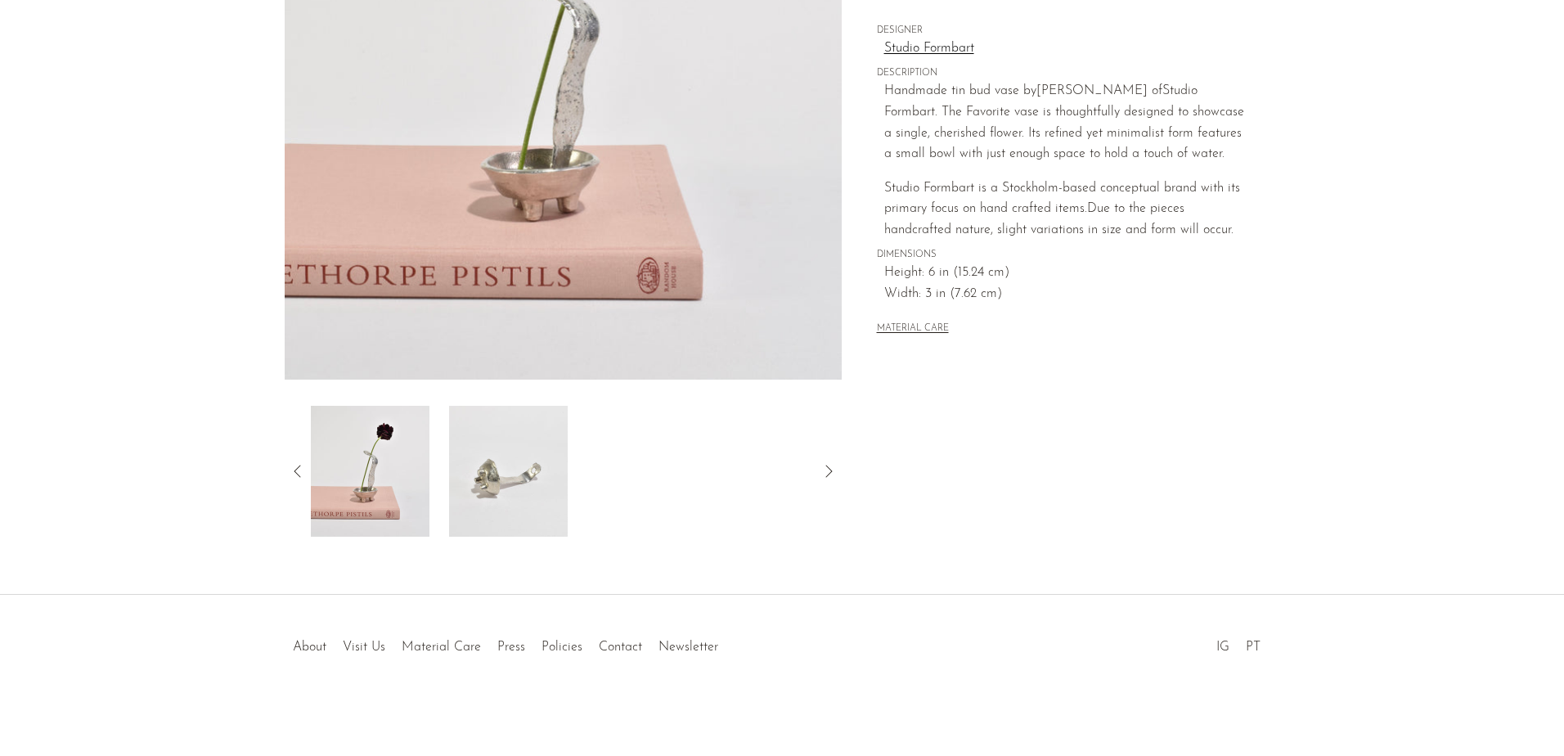
click at [368, 500] on img at bounding box center [370, 471] width 119 height 131
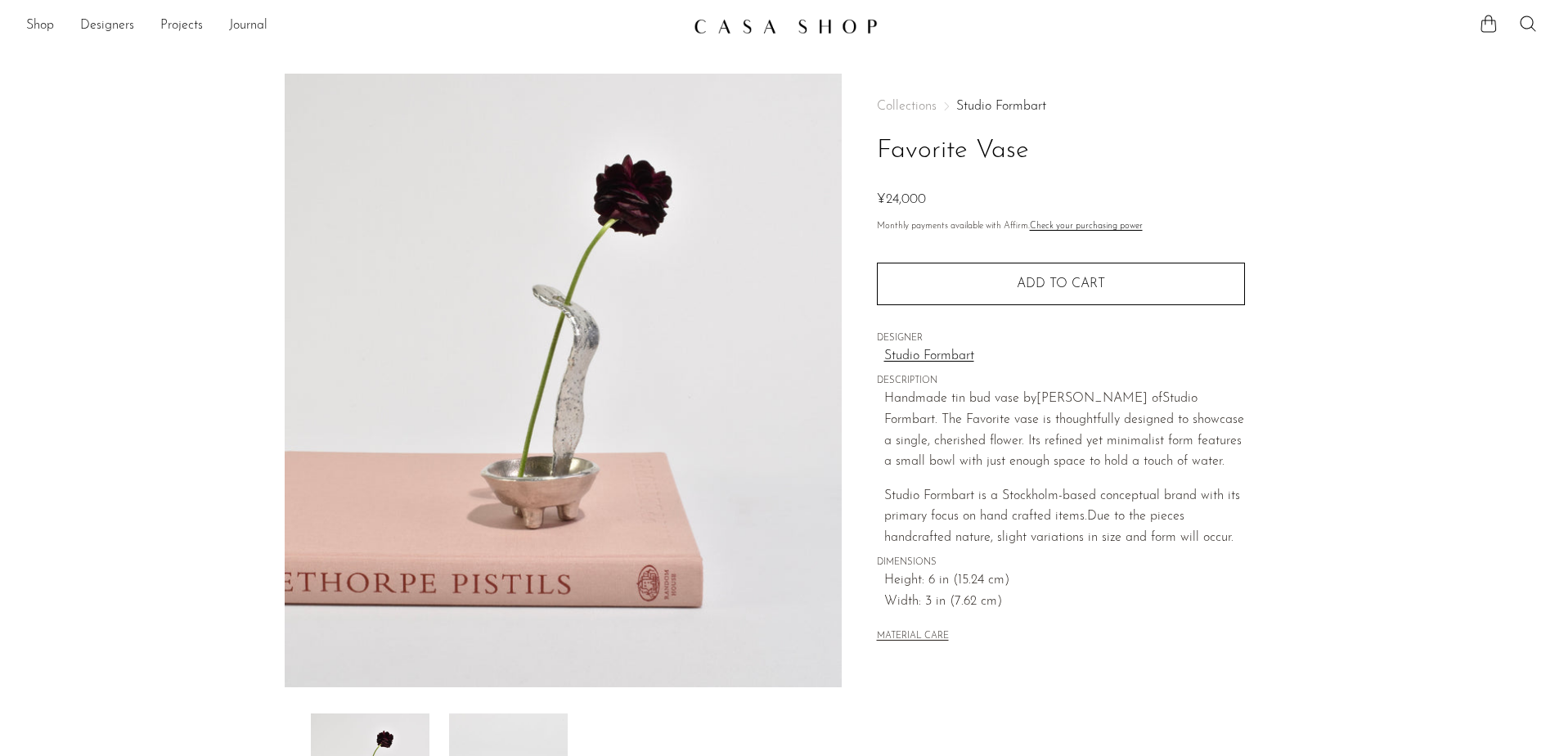
scroll to position [0, 0]
click at [27, 29] on link "Shop" at bounding box center [40, 27] width 28 height 21
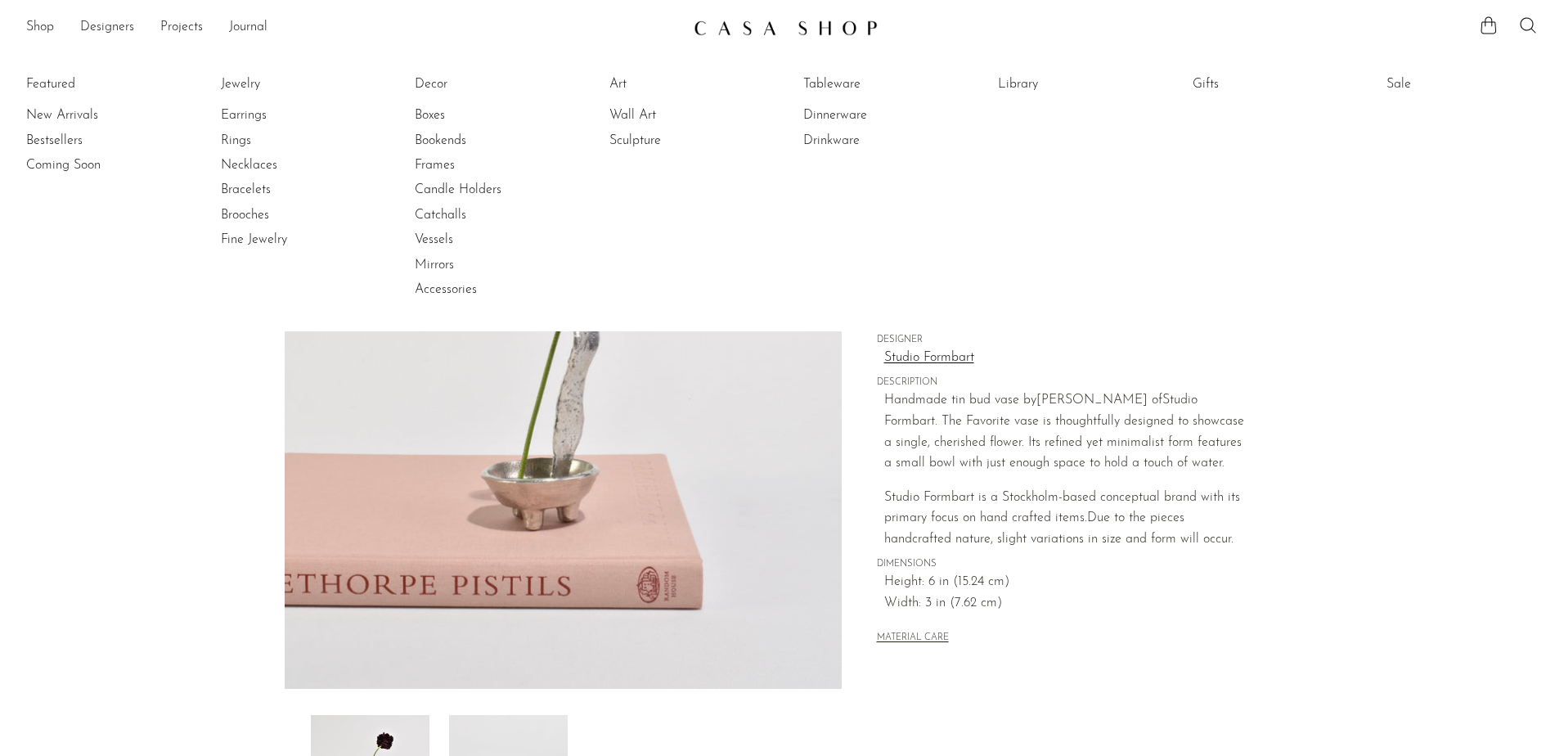
click at [1491, 388] on section "Favorite Vase ¥24,000" at bounding box center [782, 460] width 1564 height 770
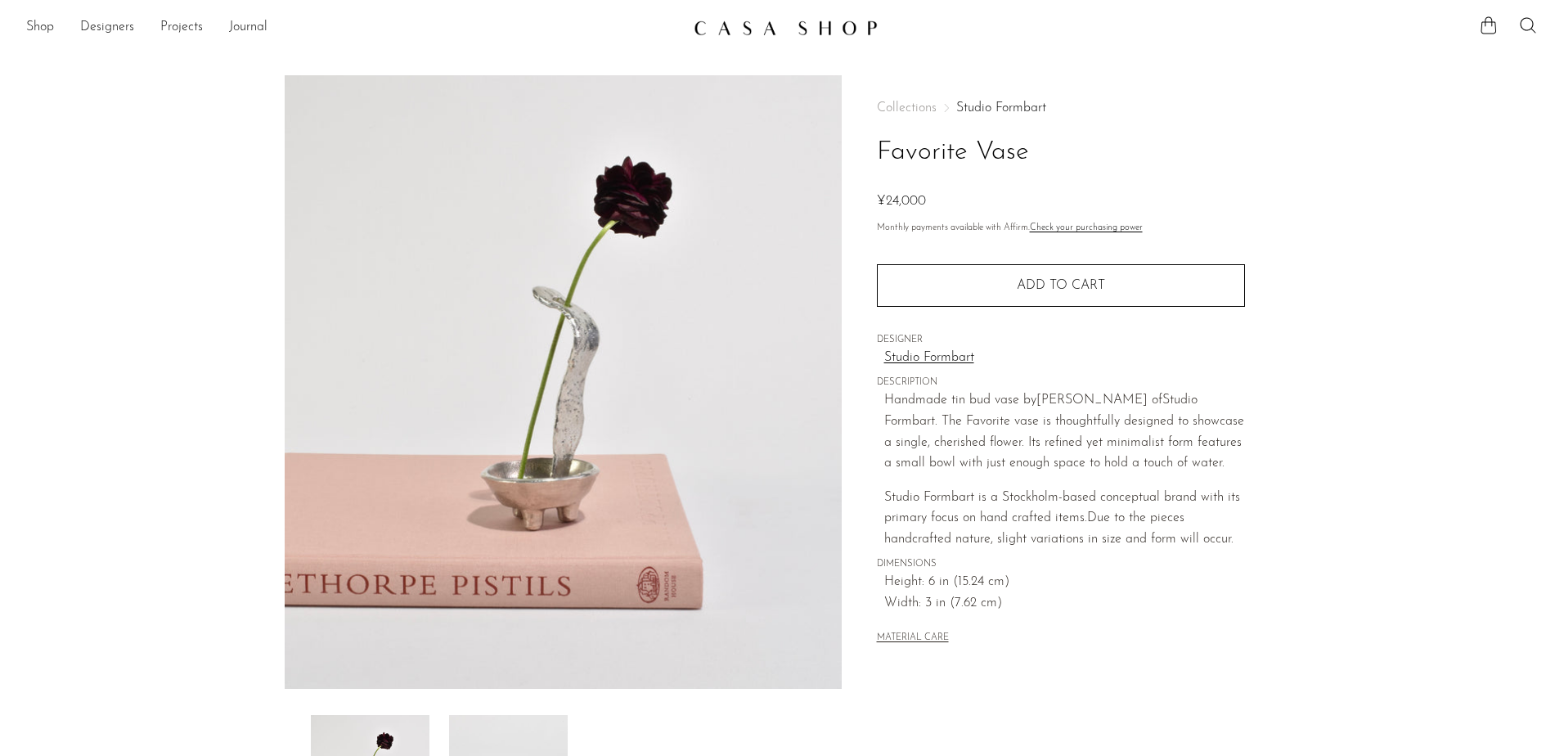
drag, startPoint x: 543, startPoint y: 249, endPoint x: 544, endPoint y: 231, distance: 18.0
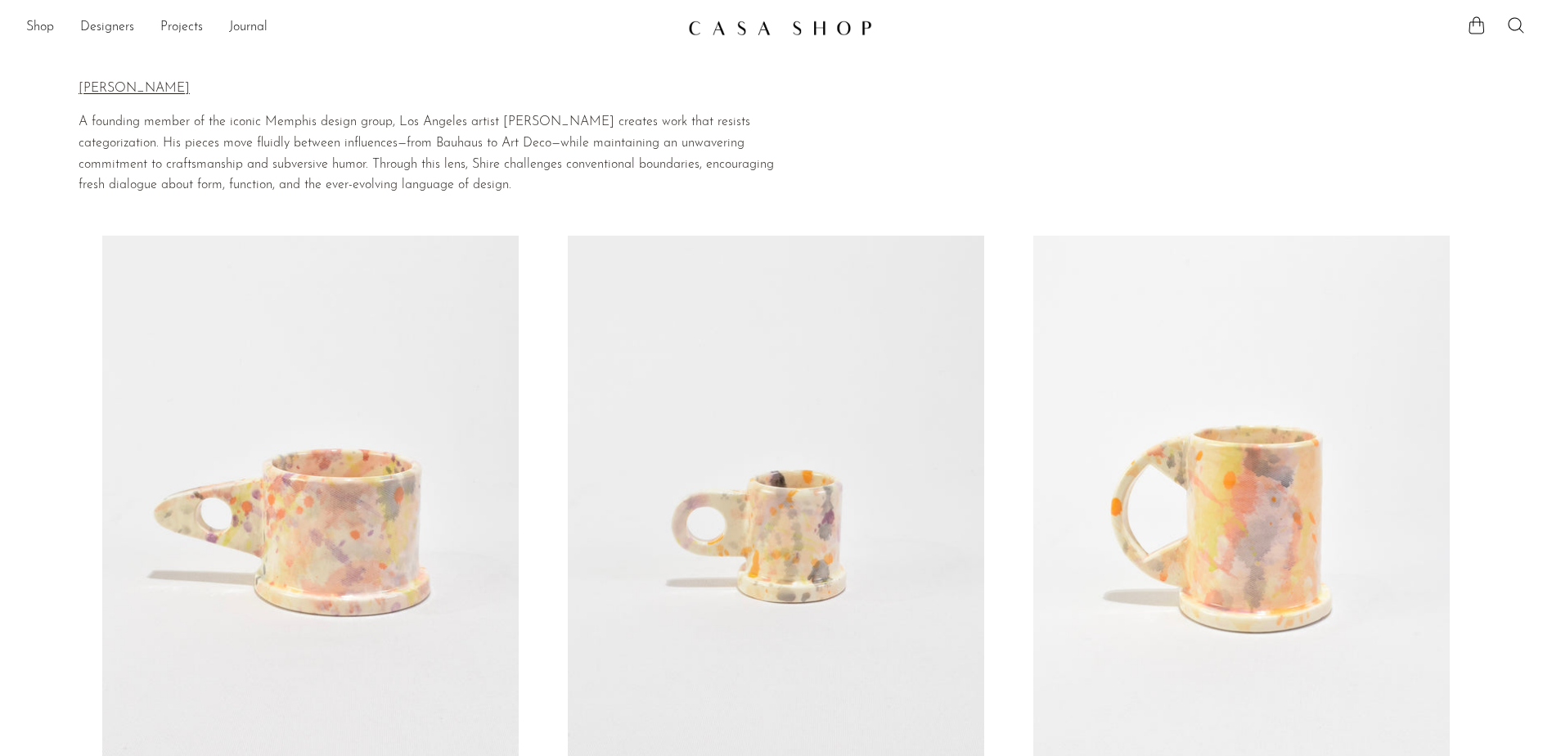
click at [357, 486] on link at bounding box center [310, 527] width 416 height 583
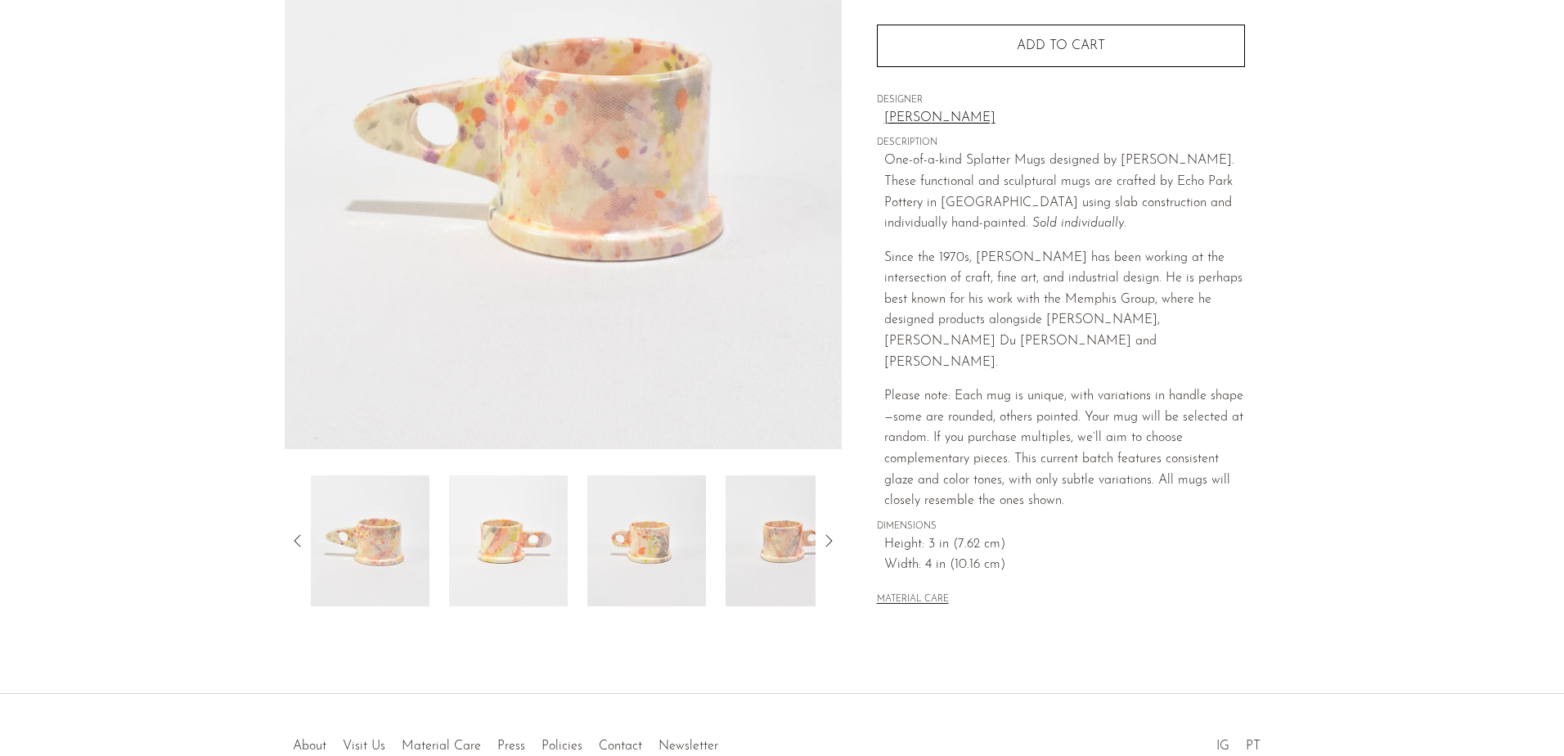
scroll to position [245, 0]
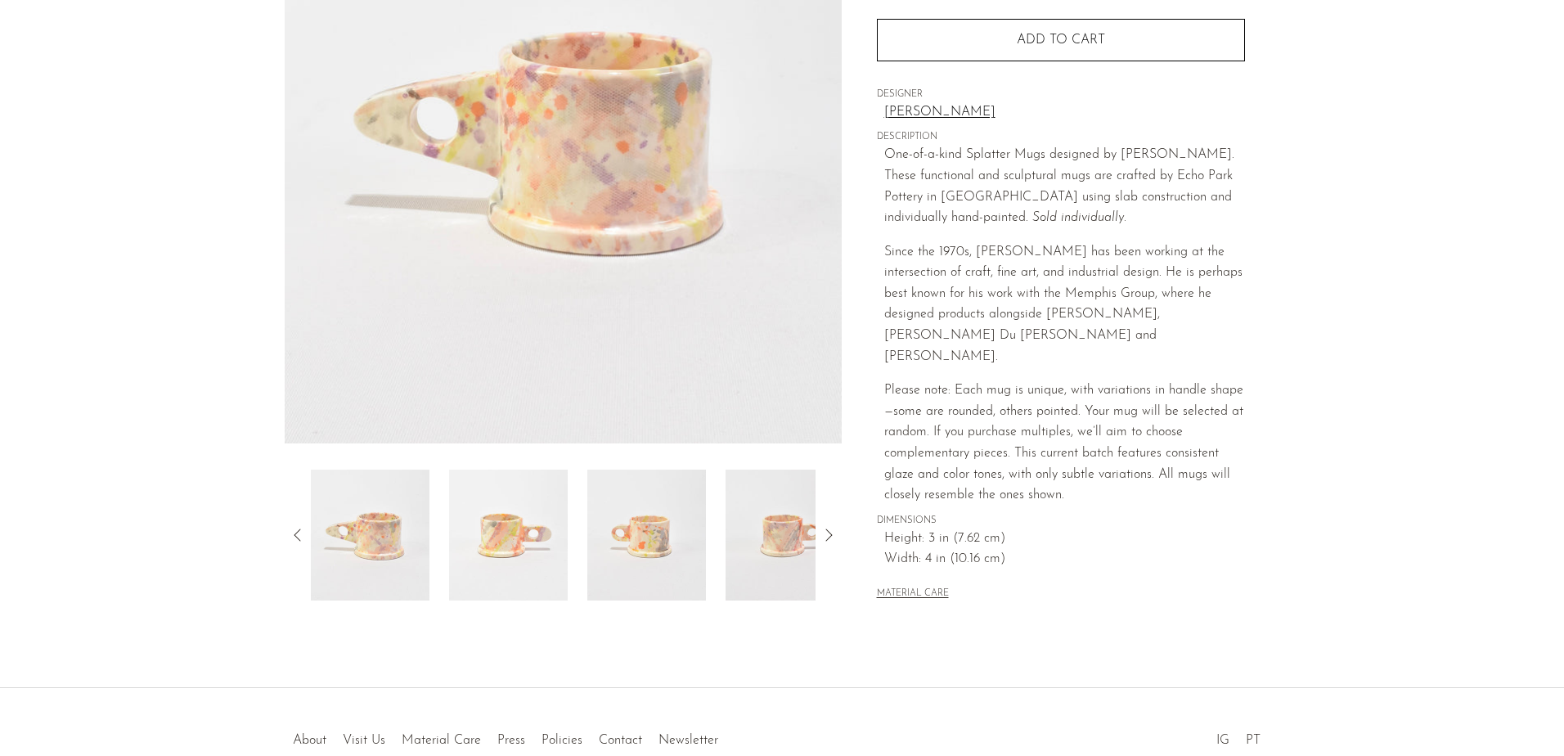
click at [366, 561] on img at bounding box center [370, 534] width 119 height 131
click at [512, 372] on img at bounding box center [563, 136] width 557 height 613
click at [537, 560] on img at bounding box center [508, 534] width 119 height 131
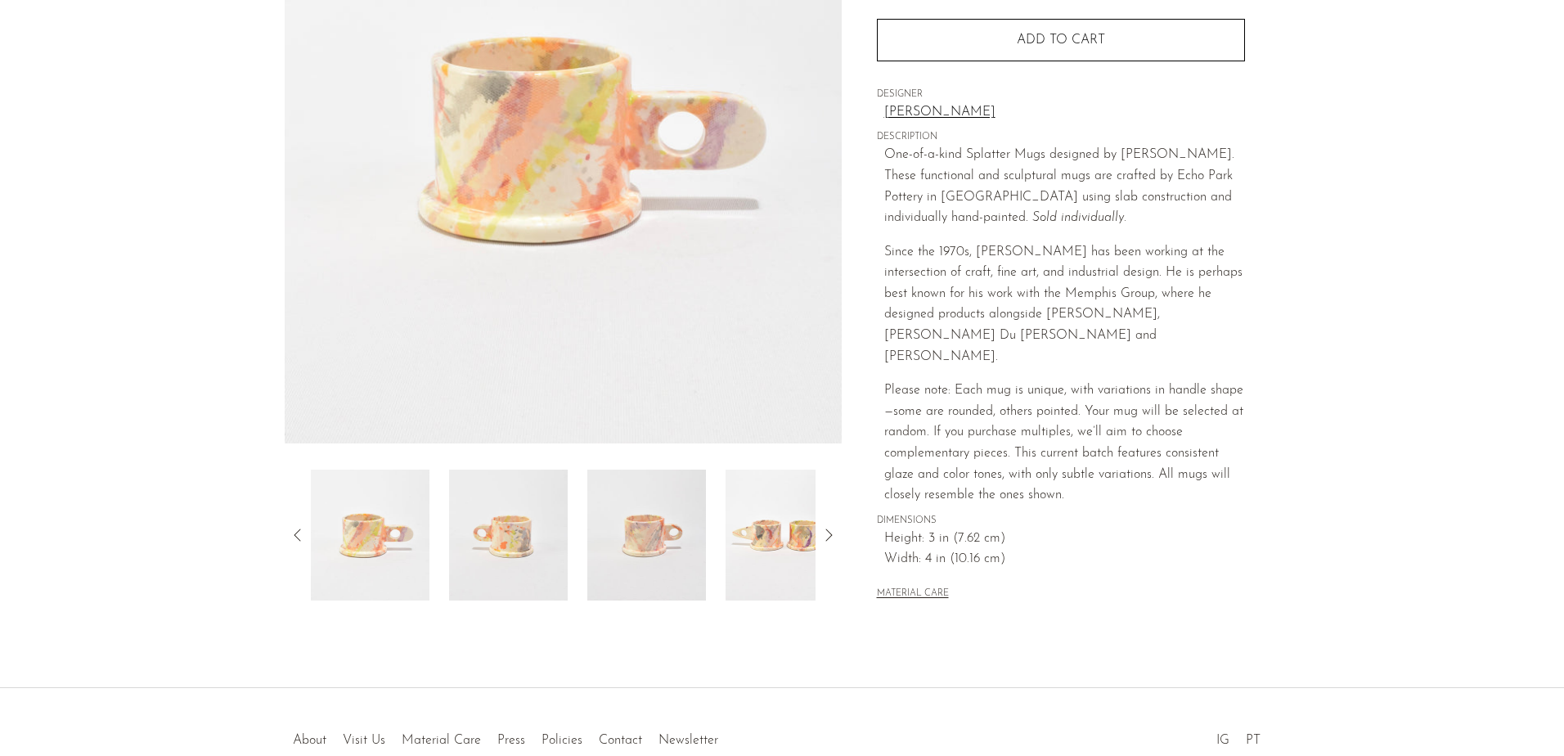
click at [813, 561] on img at bounding box center [784, 534] width 119 height 131
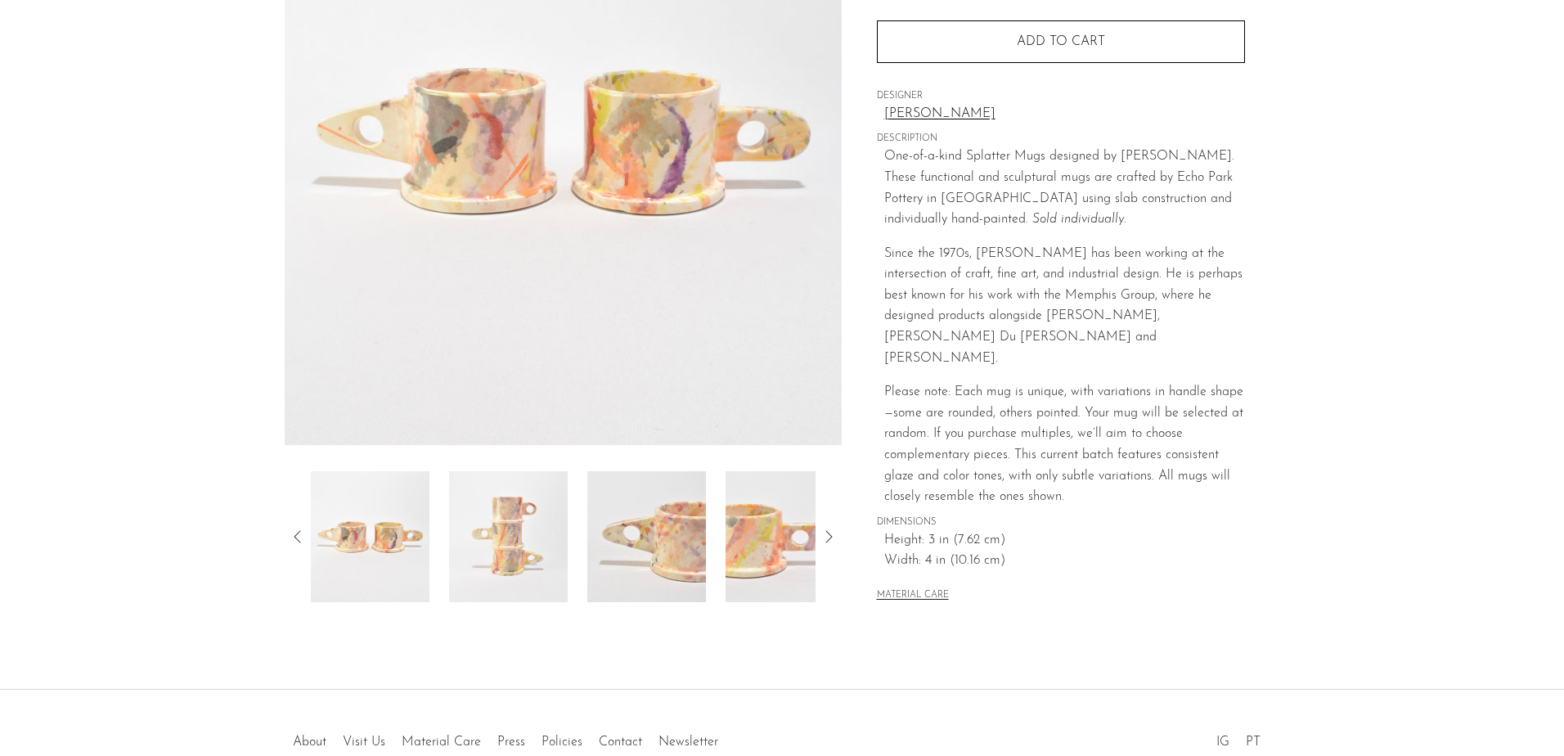
scroll to position [245, 0]
click at [495, 564] on img at bounding box center [508, 534] width 119 height 131
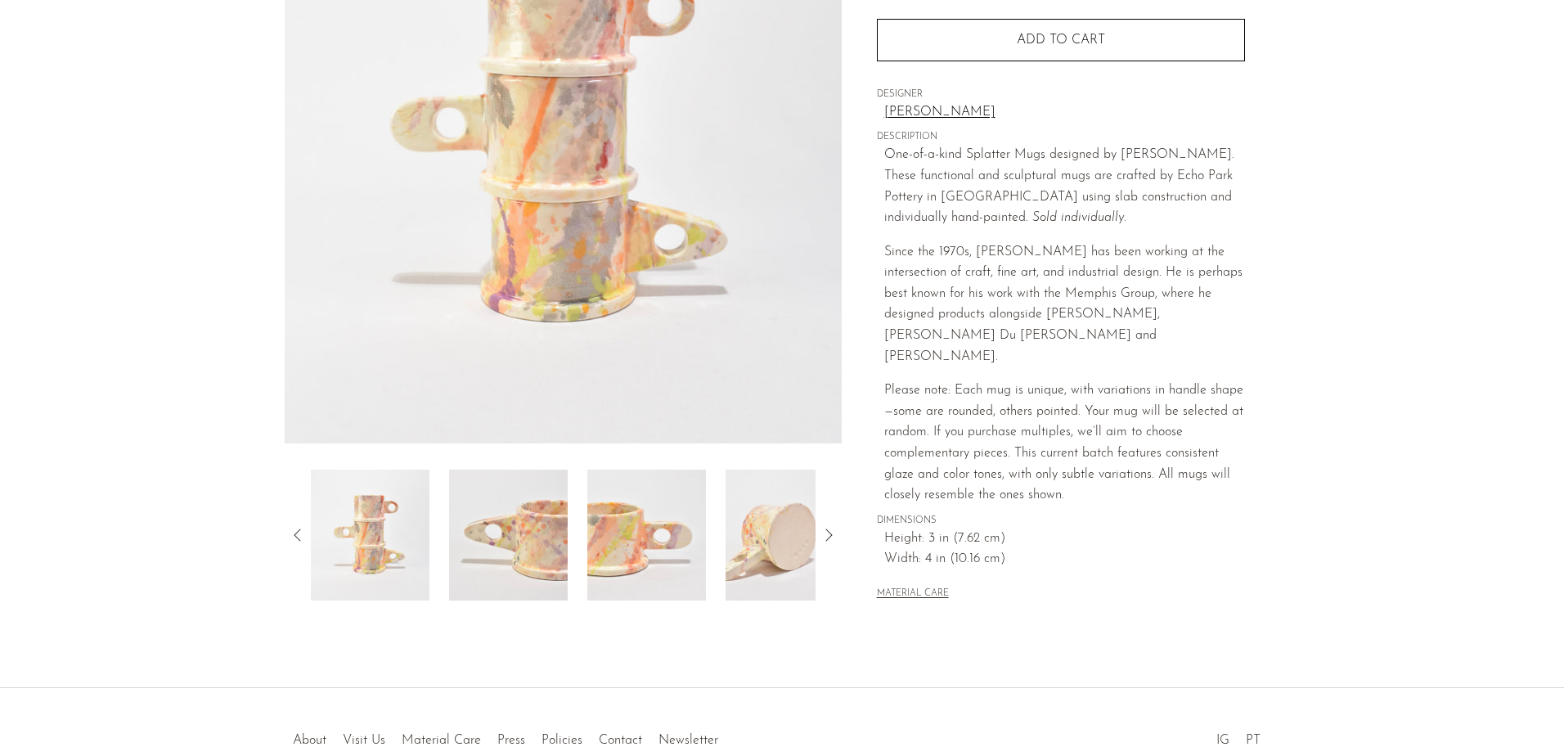
click at [682, 554] on img at bounding box center [646, 534] width 119 height 131
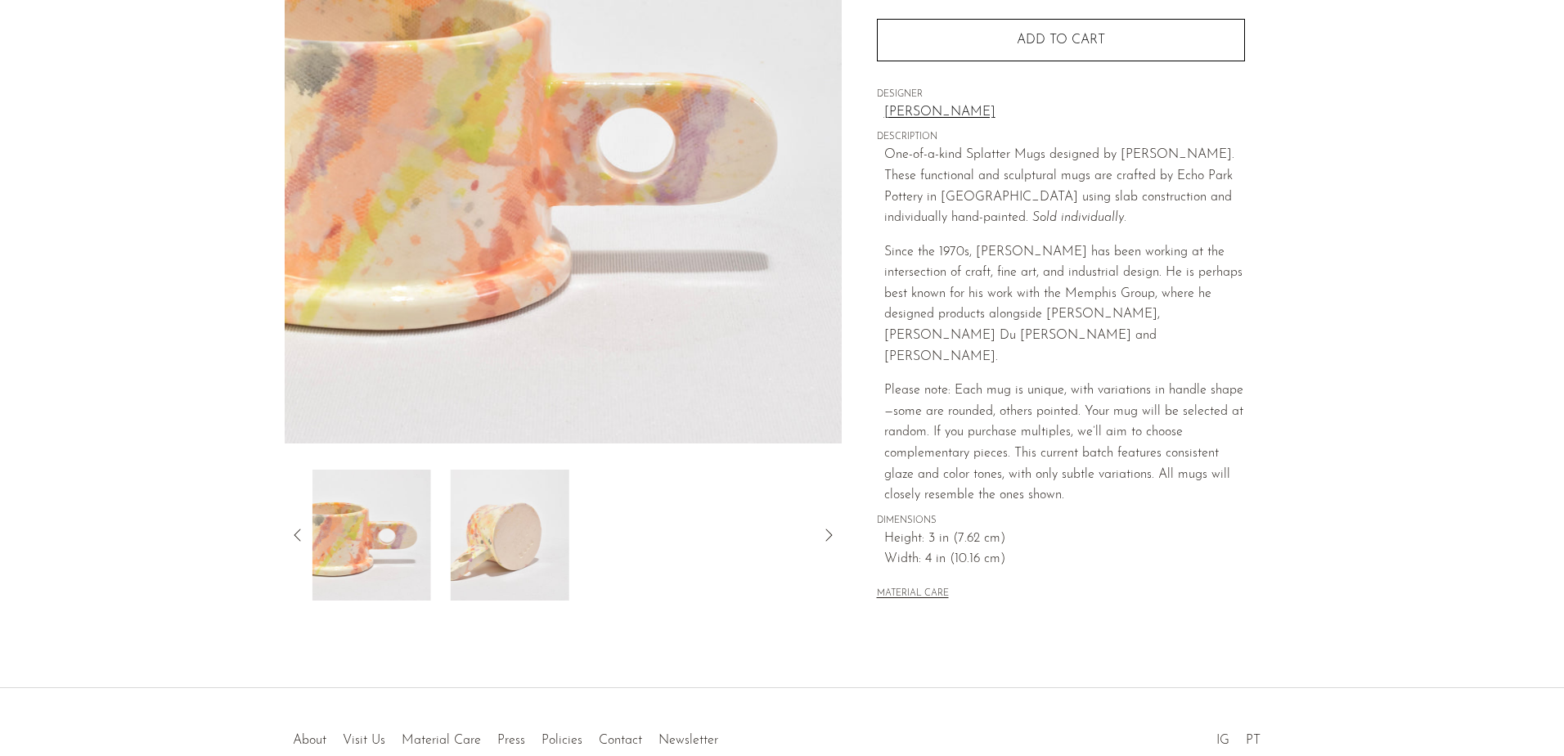
click at [636, 545] on div at bounding box center [563, 534] width 505 height 131
click at [510, 543] on img at bounding box center [508, 534] width 119 height 131
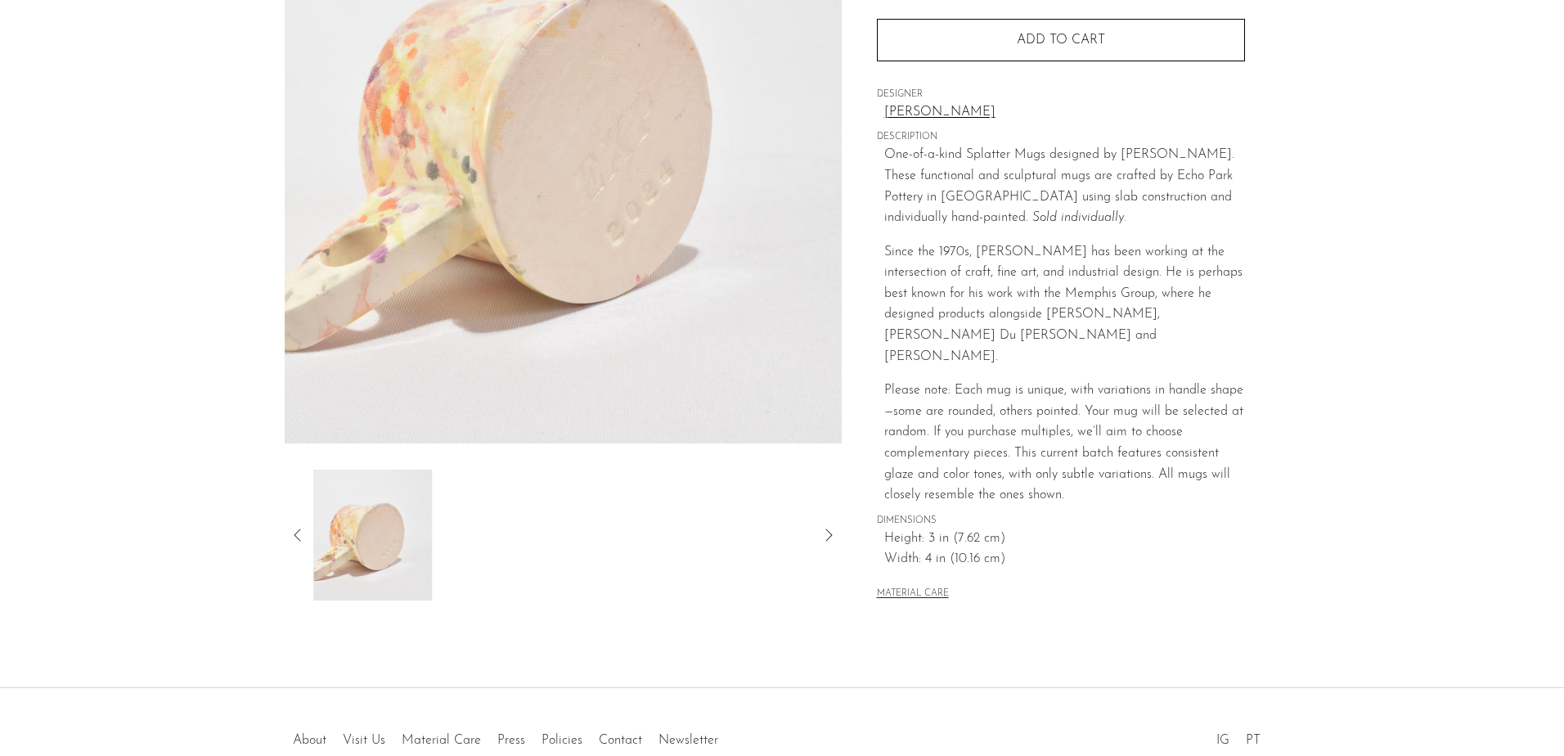
click at [466, 555] on div at bounding box center [563, 534] width 505 height 131
click at [533, 564] on div at bounding box center [563, 534] width 505 height 131
click at [557, 569] on div at bounding box center [563, 534] width 505 height 131
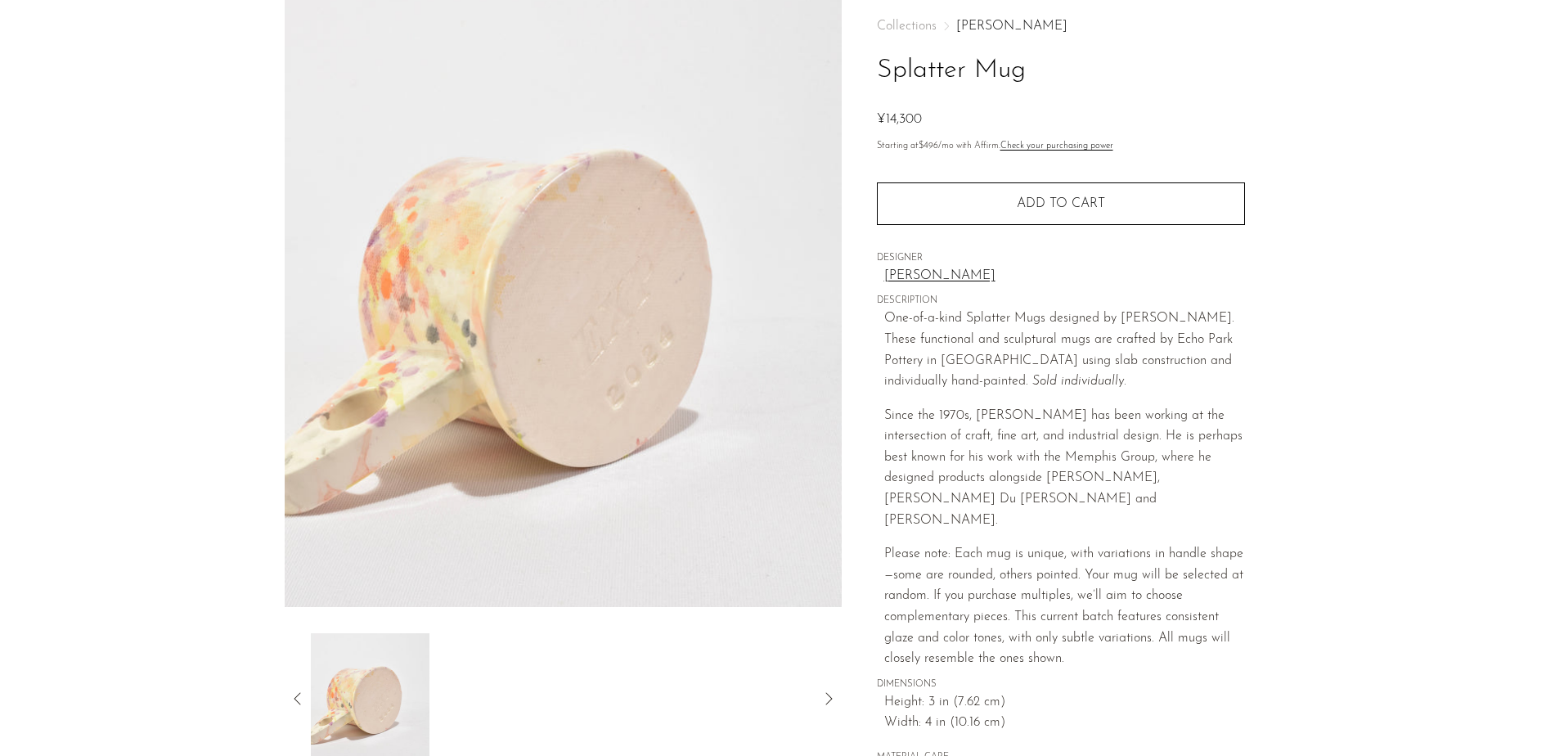
scroll to position [0, 0]
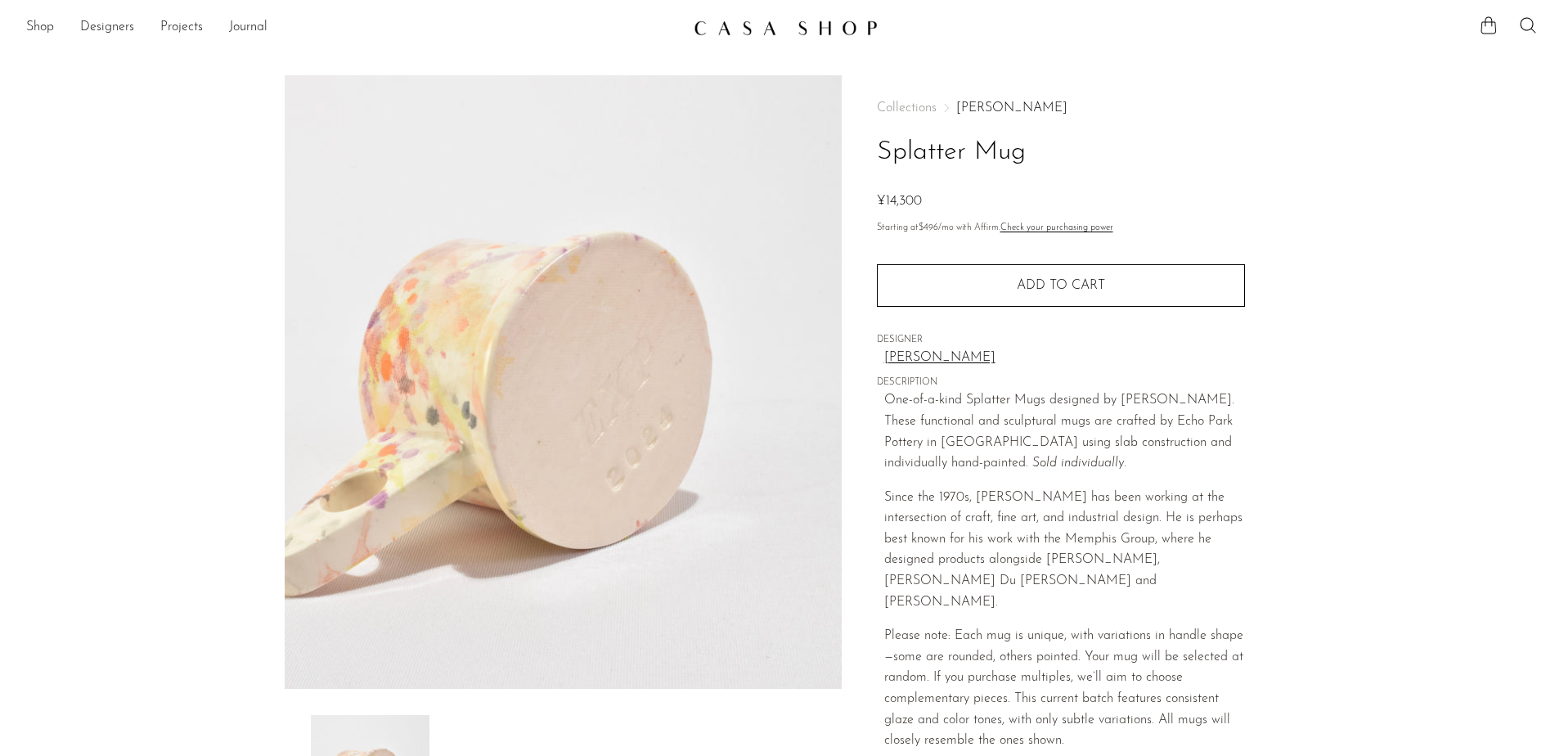
click at [914, 354] on link "[PERSON_NAME]" at bounding box center [1064, 358] width 361 height 21
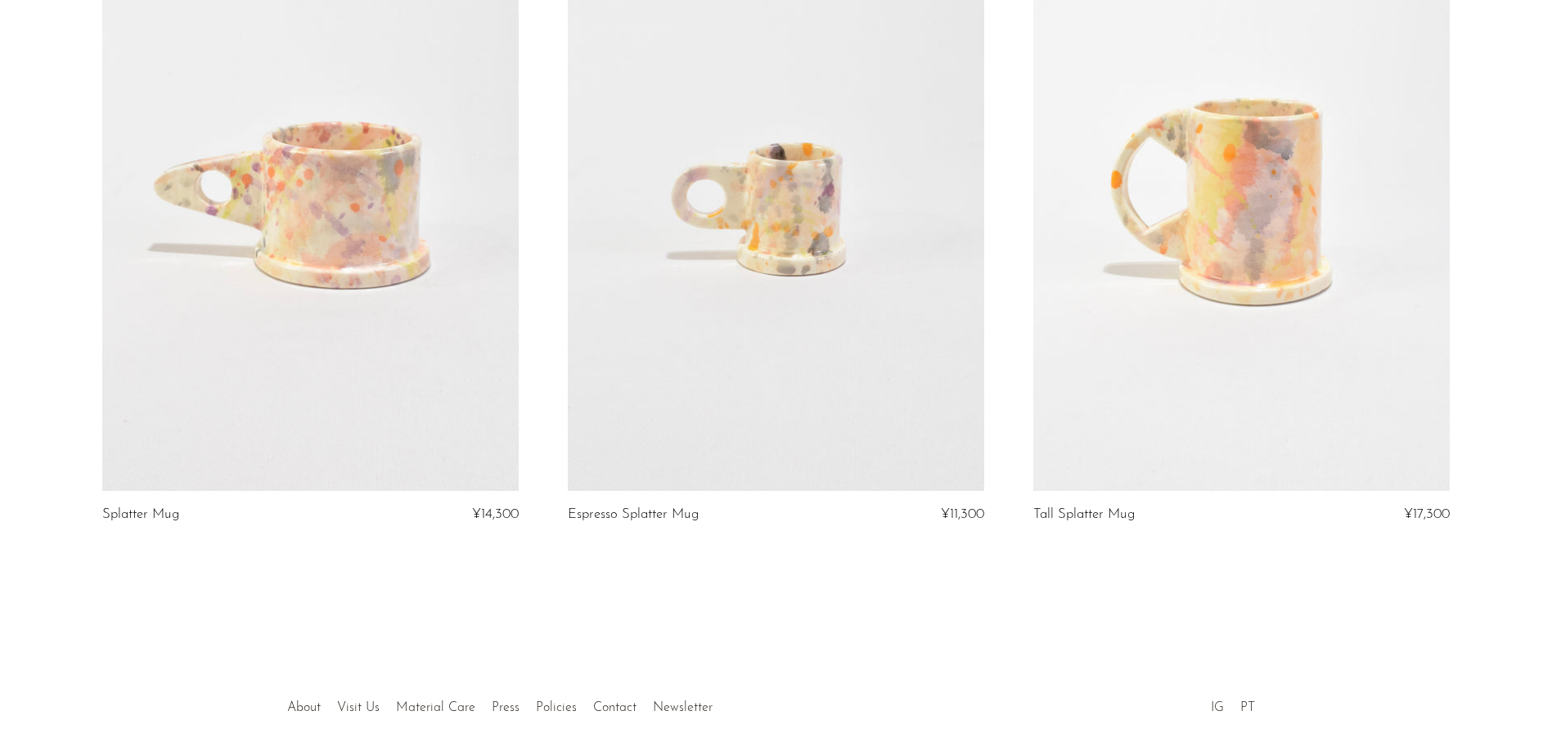
scroll to position [164, 0]
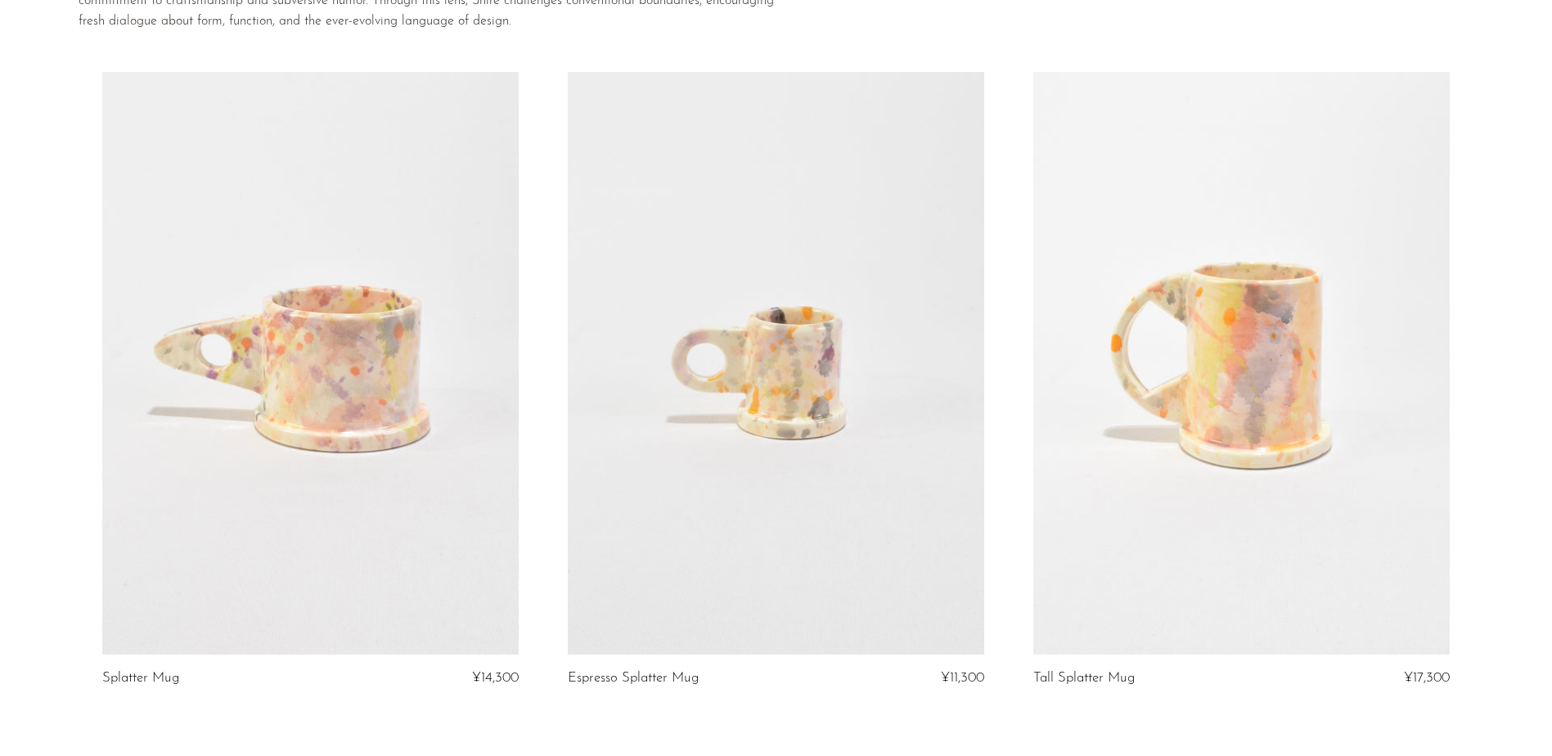
click at [343, 476] on link at bounding box center [310, 363] width 416 height 583
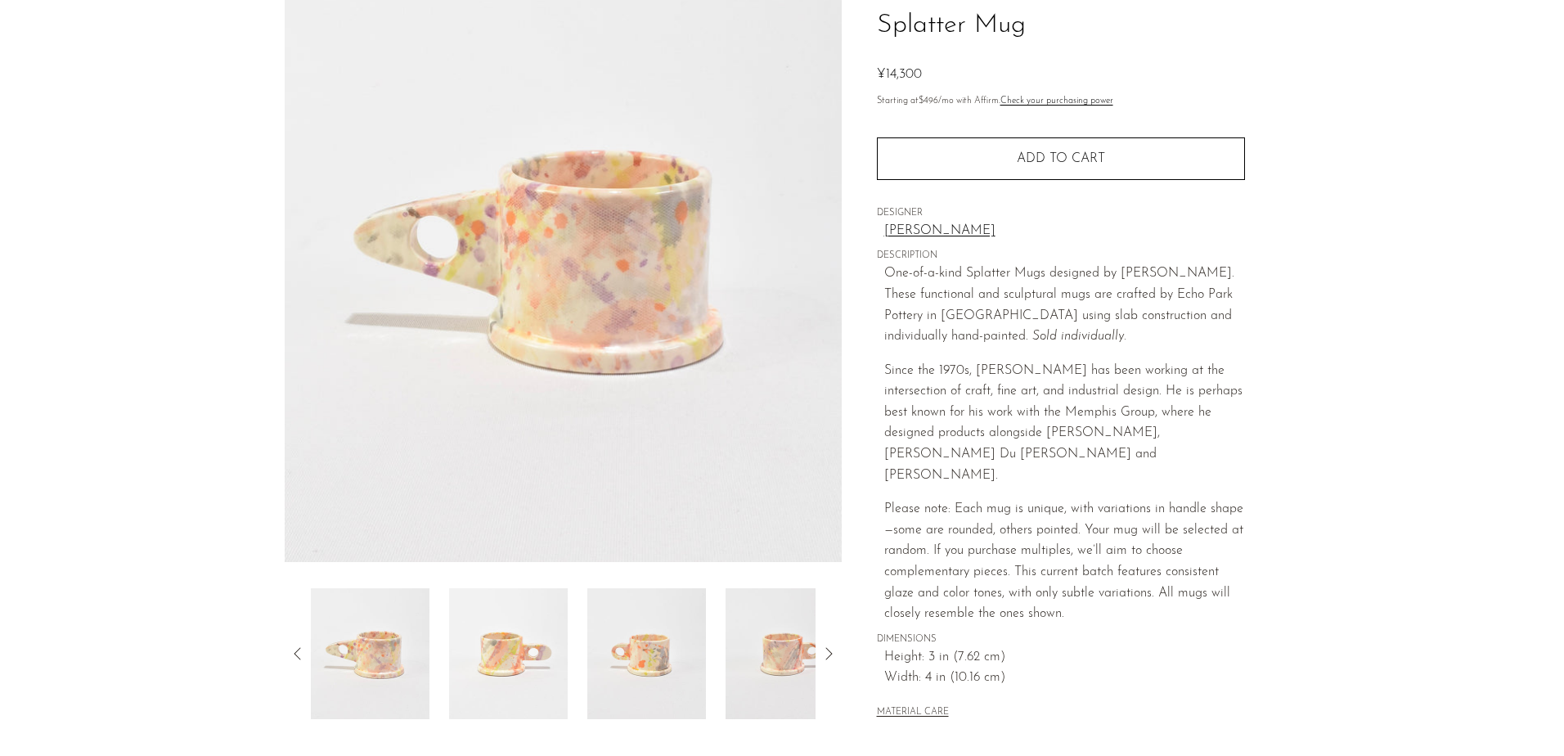
scroll to position [164, 0]
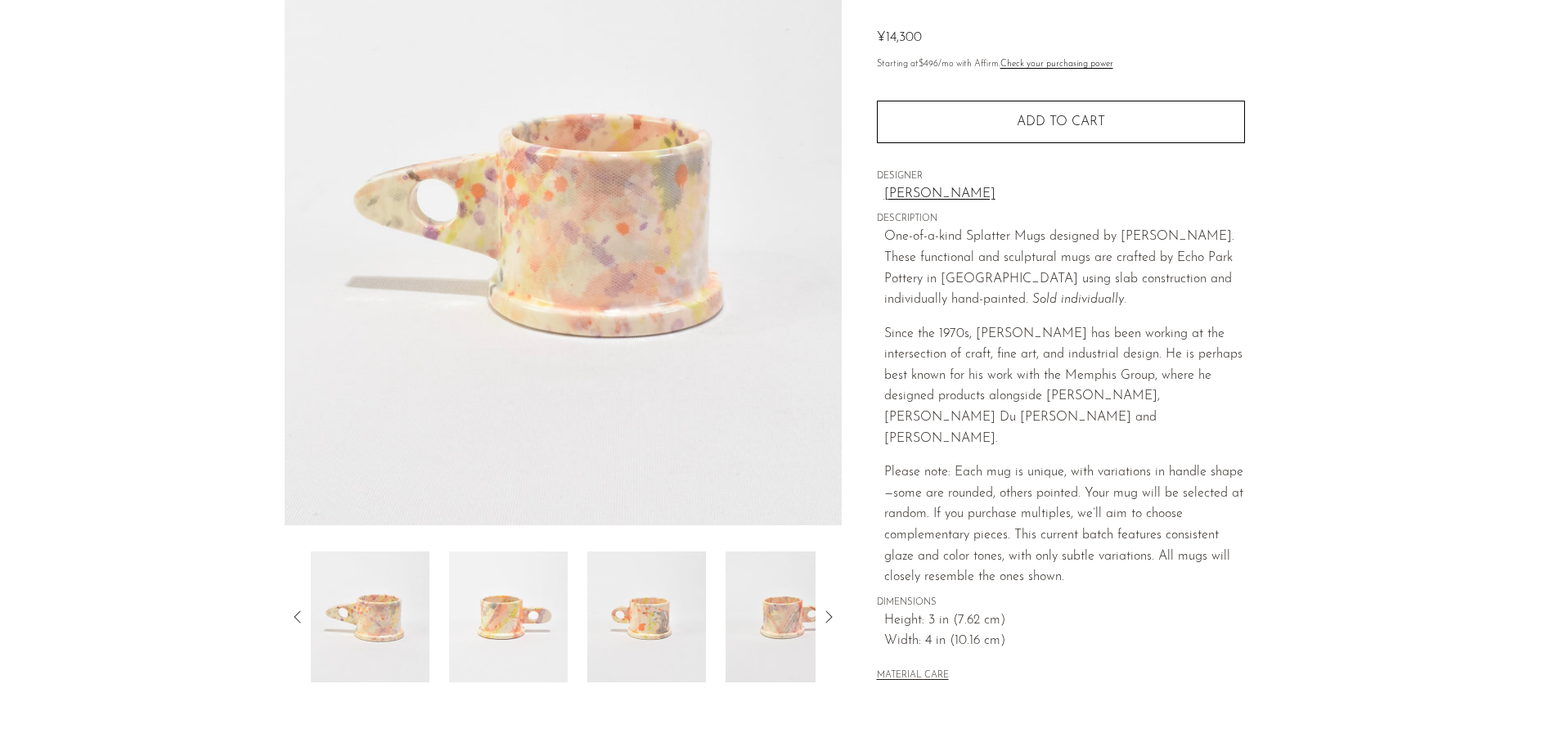
click at [686, 678] on img at bounding box center [646, 616] width 119 height 131
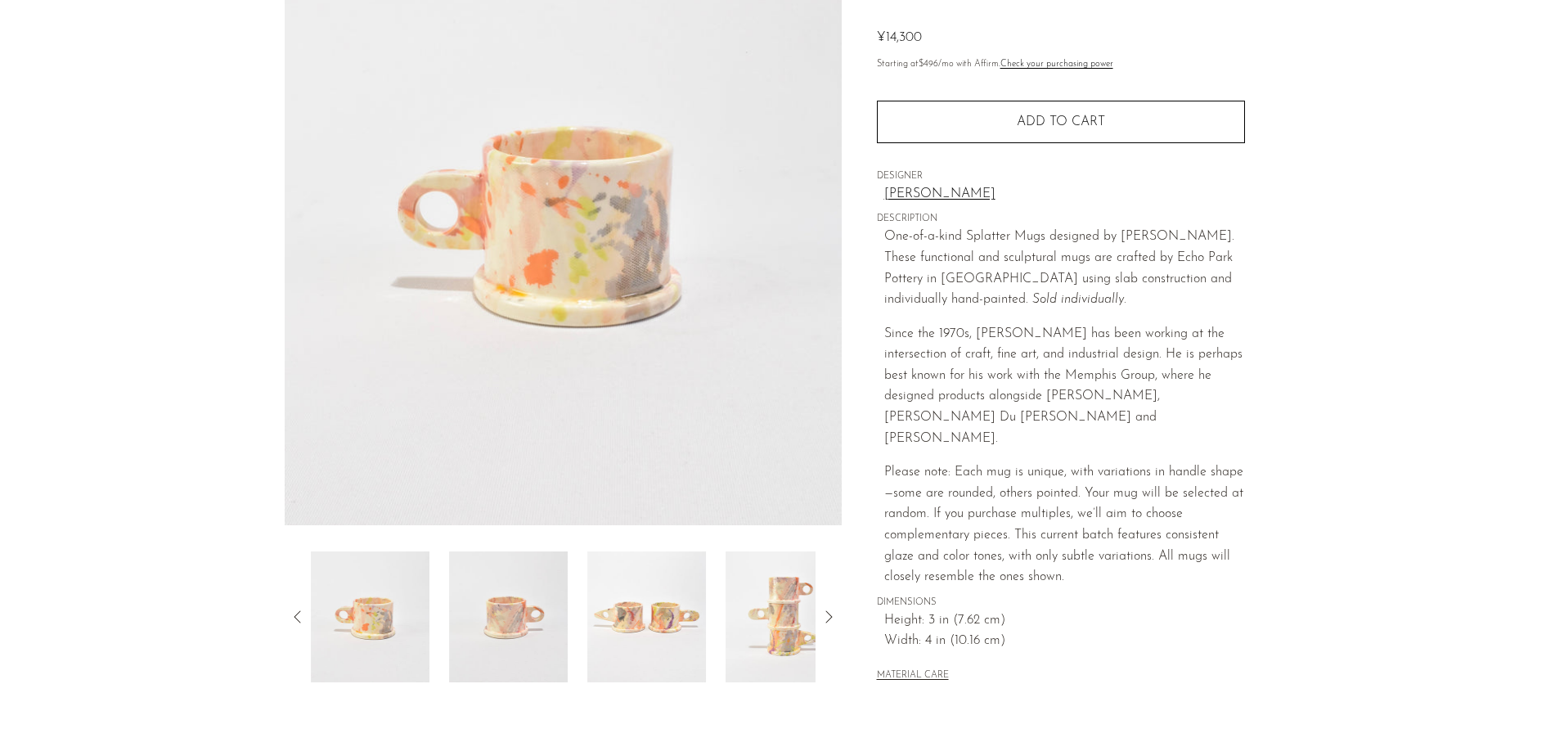
click at [690, 623] on img at bounding box center [646, 616] width 119 height 131
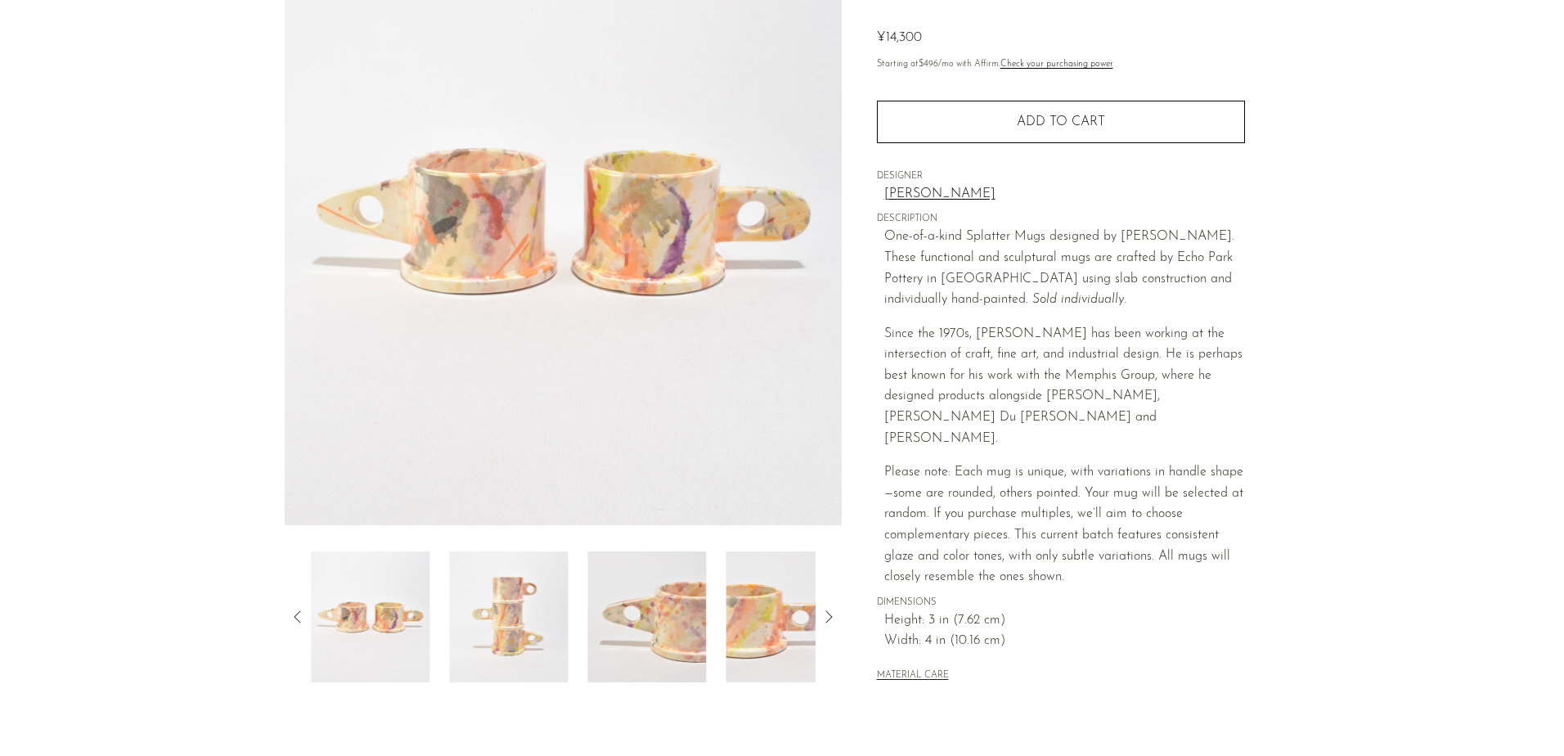
click at [649, 617] on img at bounding box center [647, 616] width 119 height 131
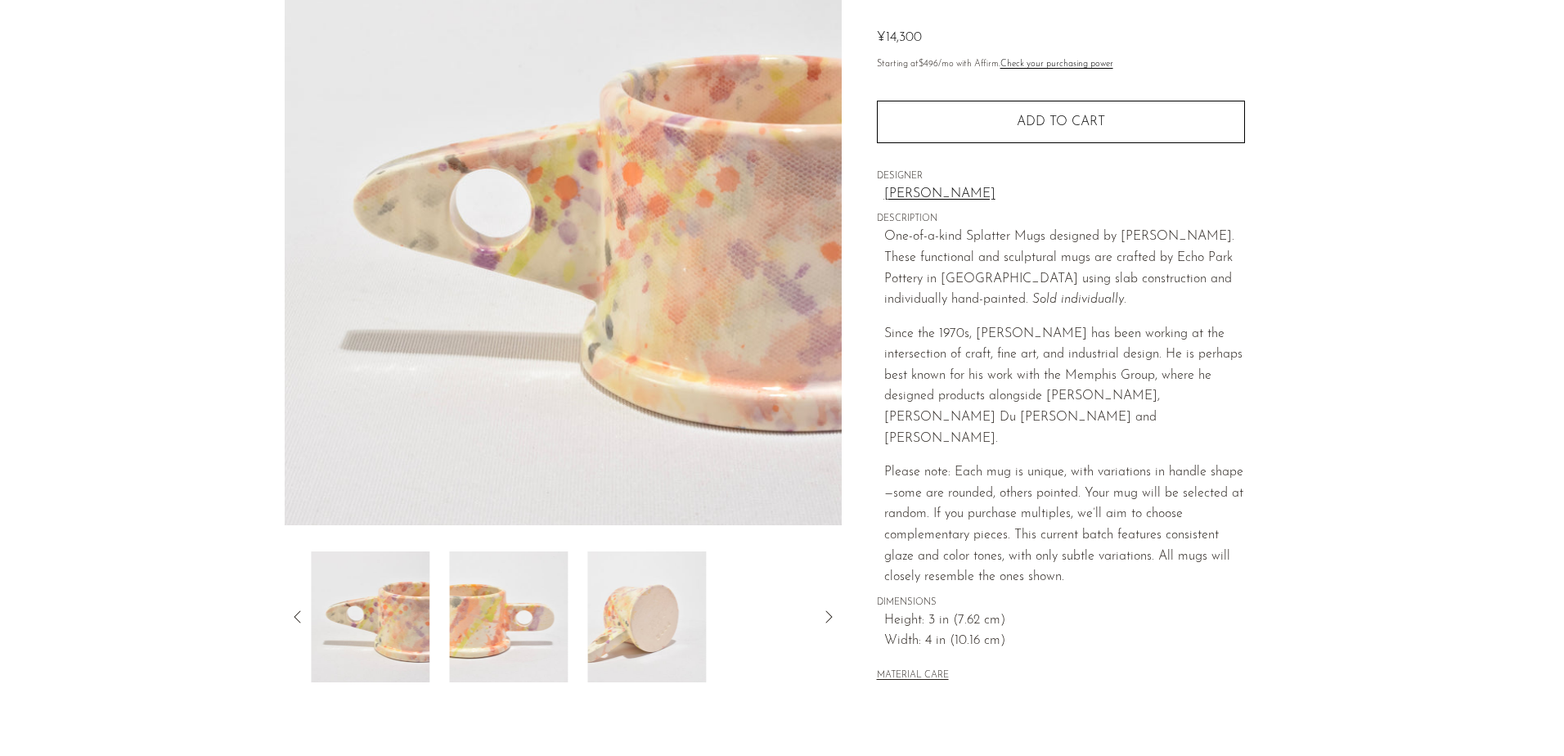
click at [677, 613] on img at bounding box center [646, 616] width 119 height 131
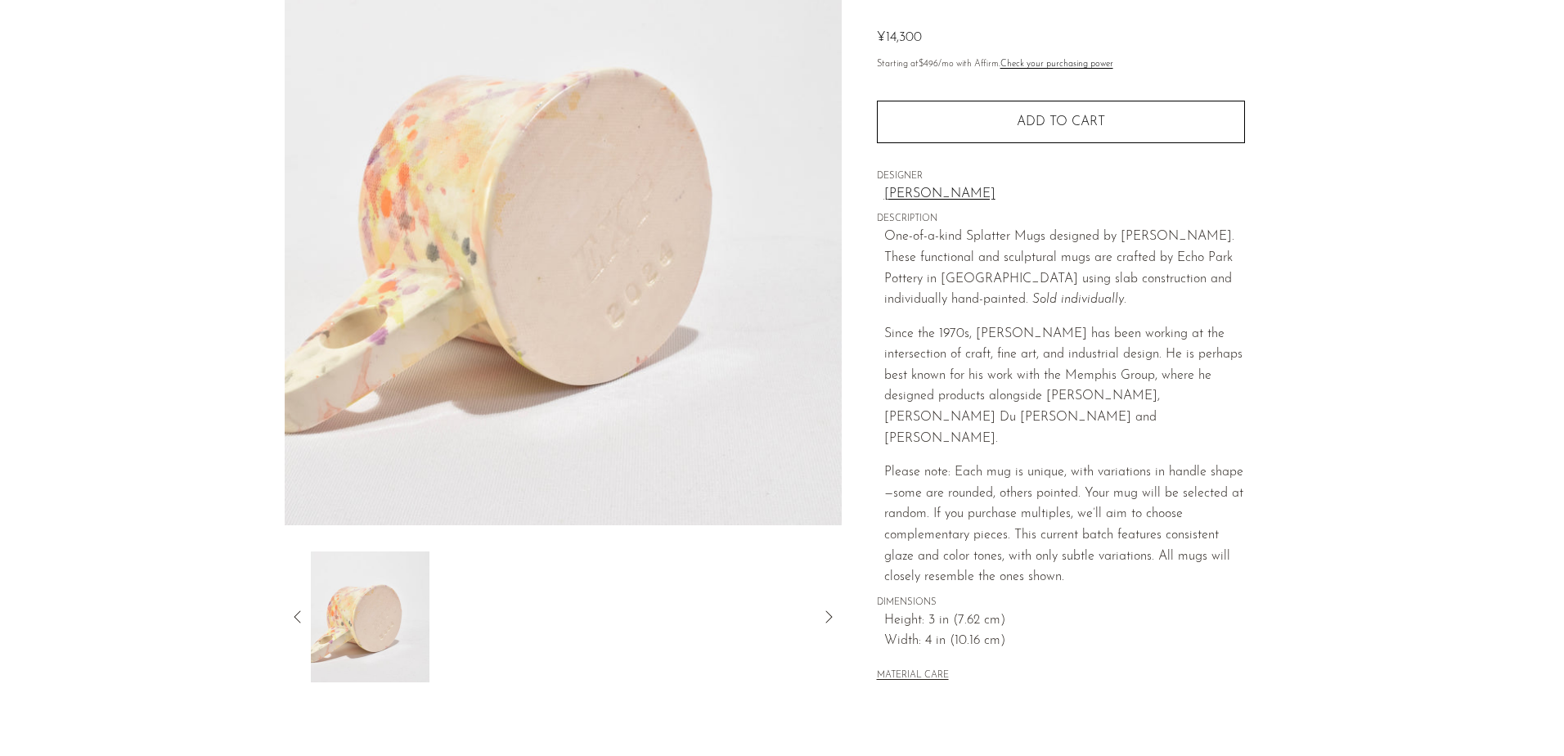
scroll to position [0, 0]
